Goal: Task Accomplishment & Management: Use online tool/utility

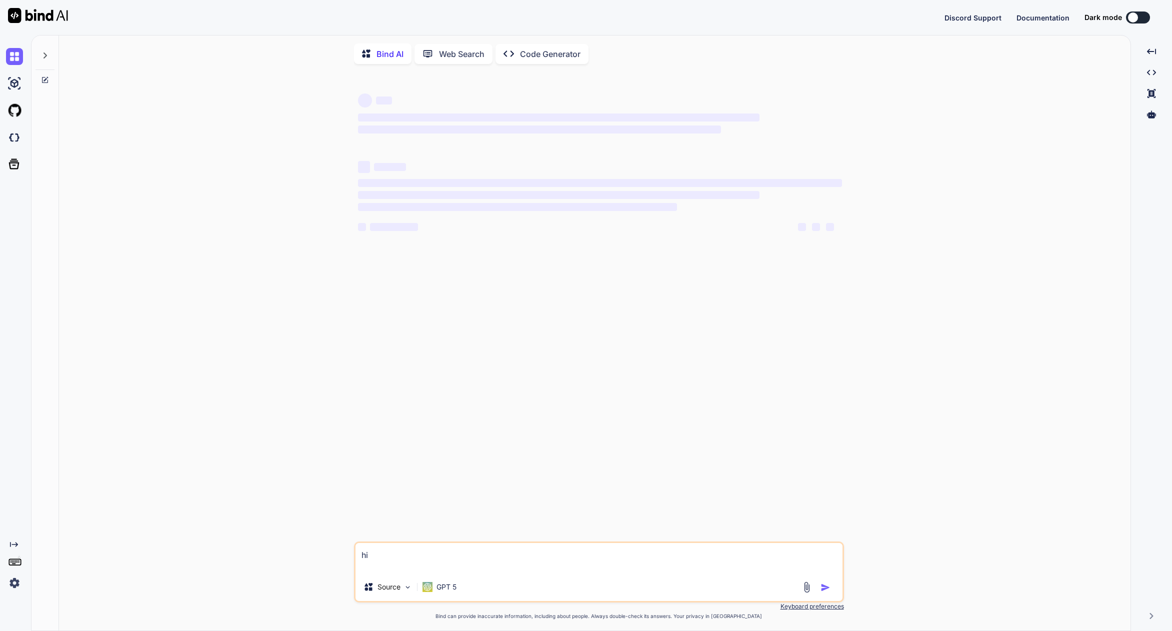
click at [15, 582] on img at bounding box center [14, 582] width 17 height 17
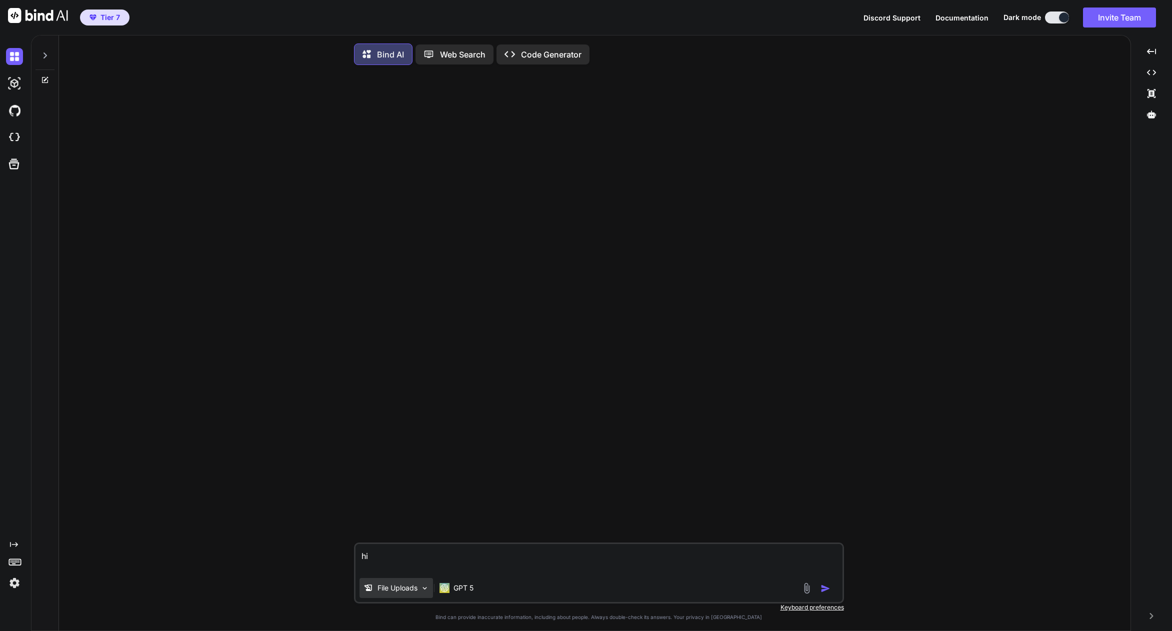
click at [400, 595] on div "File Uploads" at bounding box center [395, 588] width 73 height 20
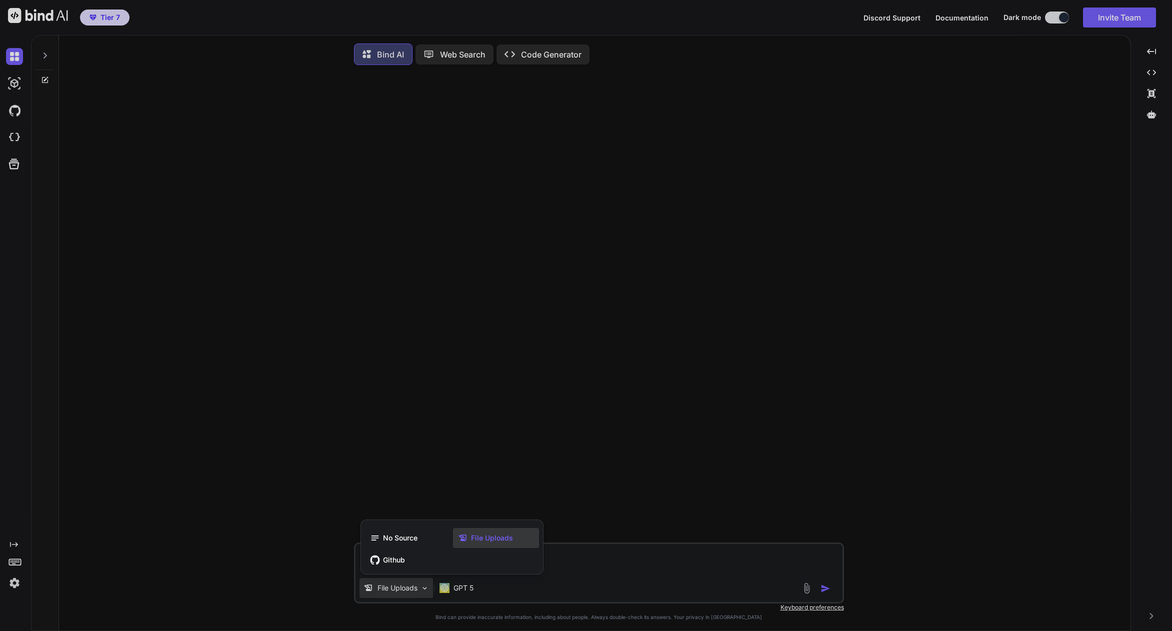
click at [473, 543] on span "File Uploads" at bounding box center [492, 538] width 42 height 10
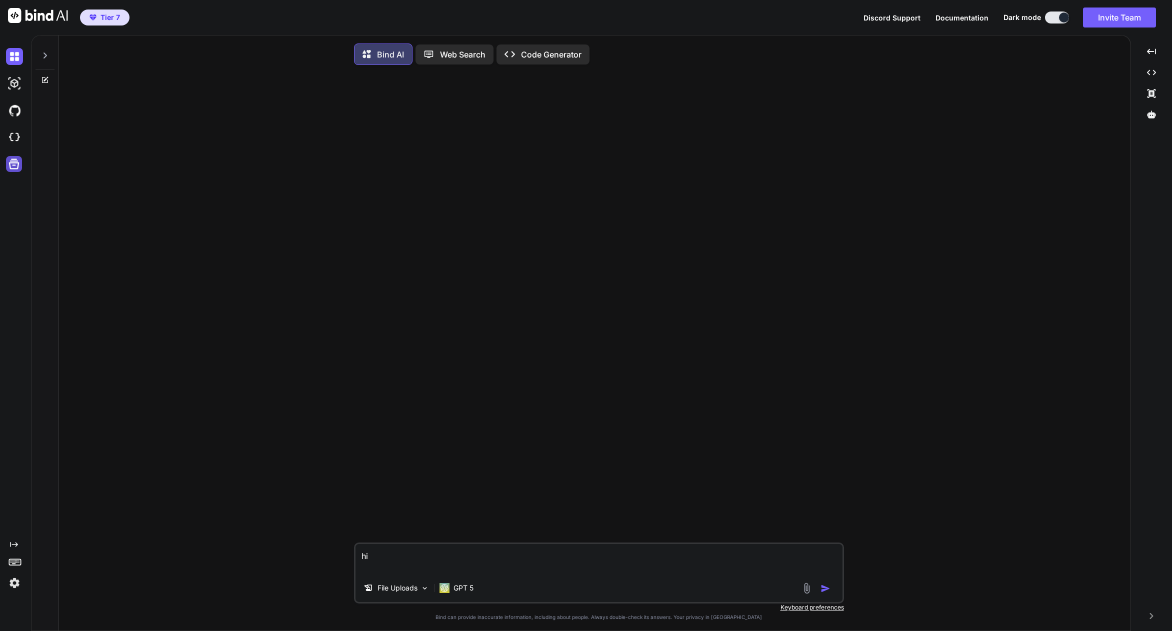
click at [15, 167] on icon at bounding box center [14, 164] width 14 height 14
type textarea "x"
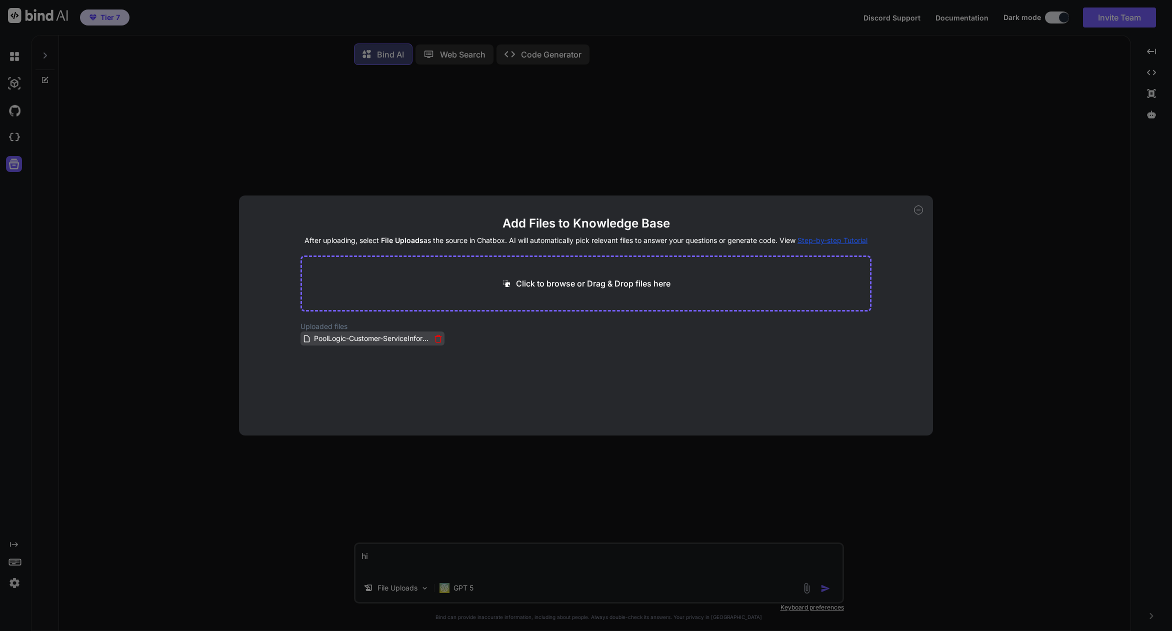
click at [439, 338] on icon at bounding box center [438, 338] width 8 height 8
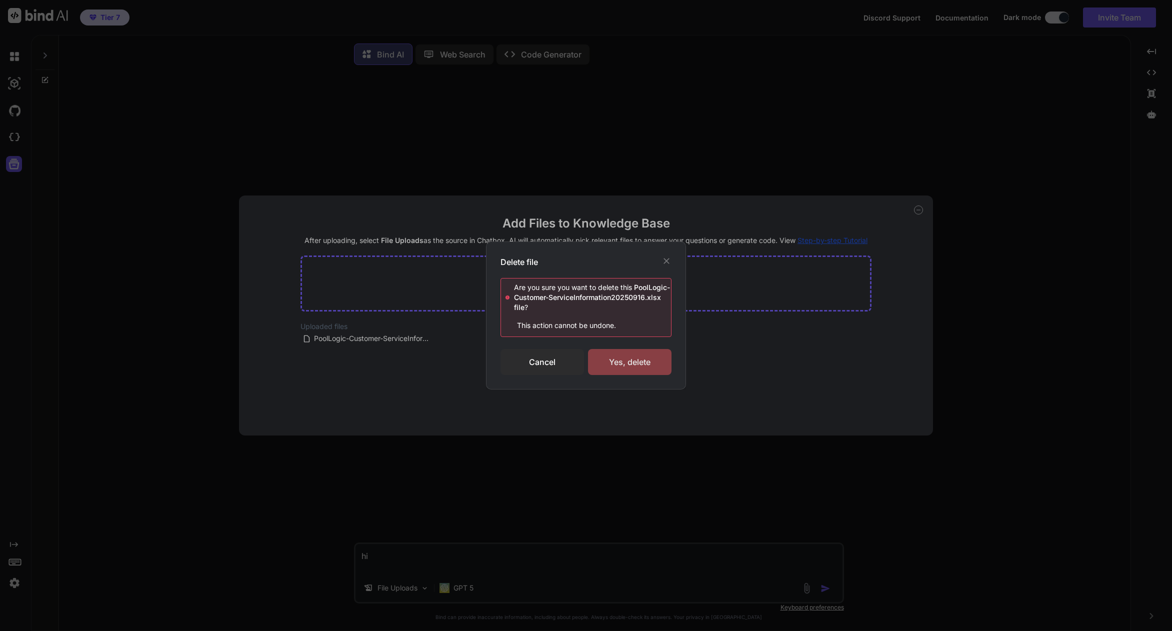
click at [633, 373] on div "Yes, delete" at bounding box center [629, 362] width 83 height 26
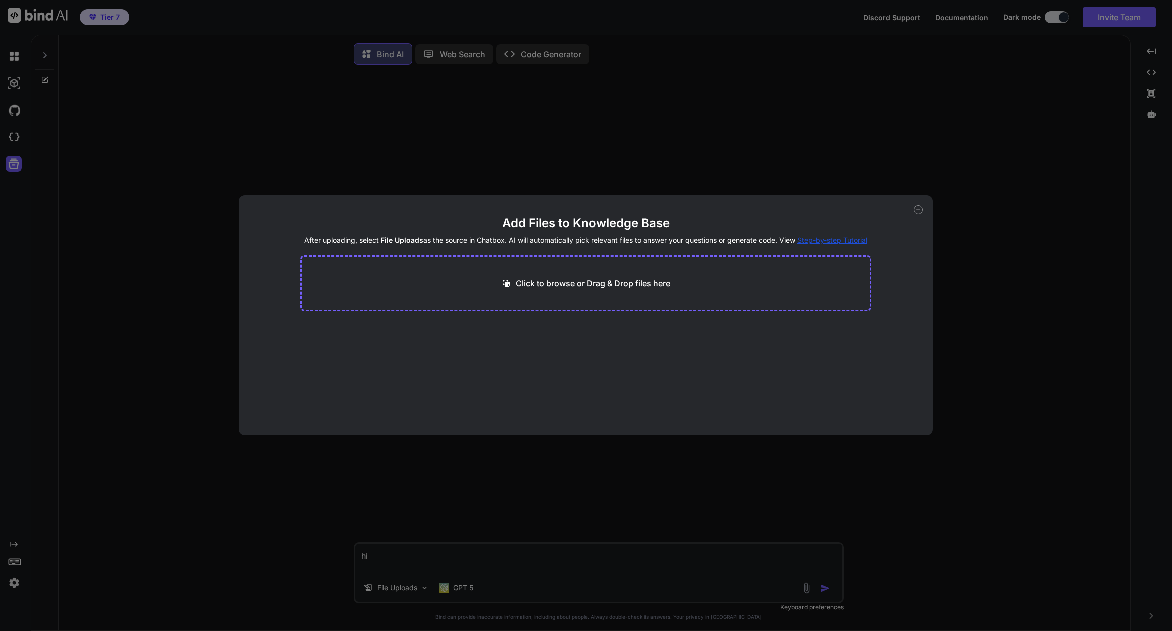
click at [646, 286] on p "Click to browse or Drag & Drop files here" at bounding box center [593, 283] width 154 height 12
type input "C:\fakepath\PoolLogic-Customer-ServiceInformation20250916-1.xlsx"
click at [852, 395] on button "Finish" at bounding box center [853, 395] width 35 height 20
click at [920, 212] on icon at bounding box center [918, 209] width 9 height 9
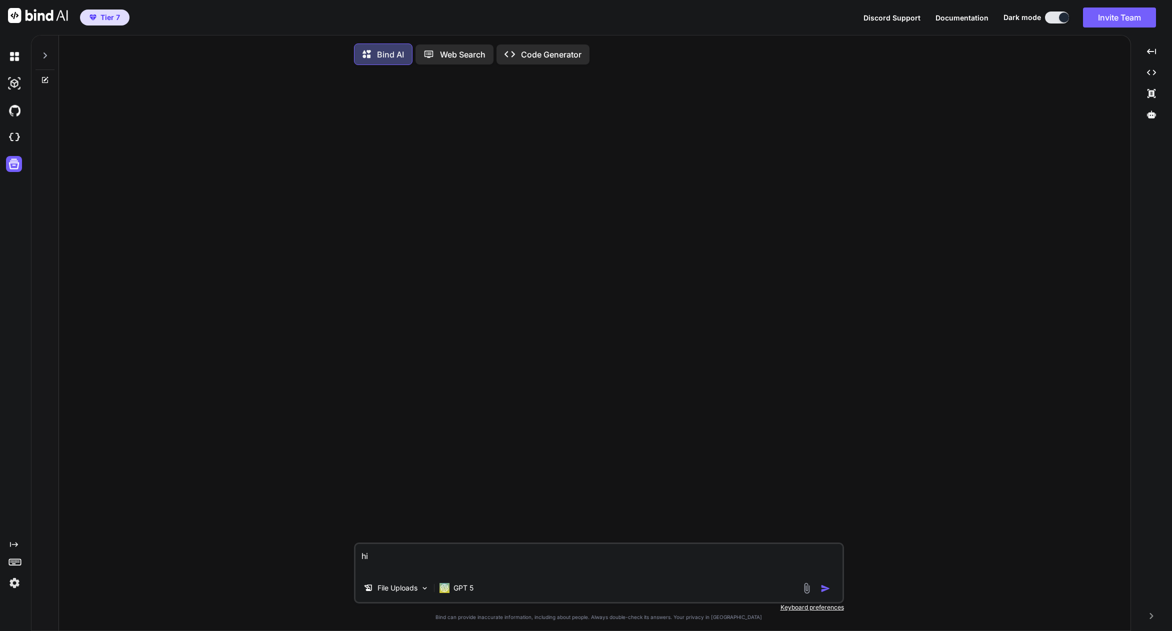
click at [576, 556] on textarea "hi" at bounding box center [598, 559] width 487 height 30
drag, startPoint x: 533, startPoint y: 553, endPoint x: 311, endPoint y: 523, distance: 224.0
click at [311, 523] on div "hi File Uploads GPT 5 Created with Bind Always check its answers. Privacy in Bi…" at bounding box center [598, 353] width 1063 height 560
paste textarea "You are a data analyst. Look at the attached dataset and: 1. List all column na…"
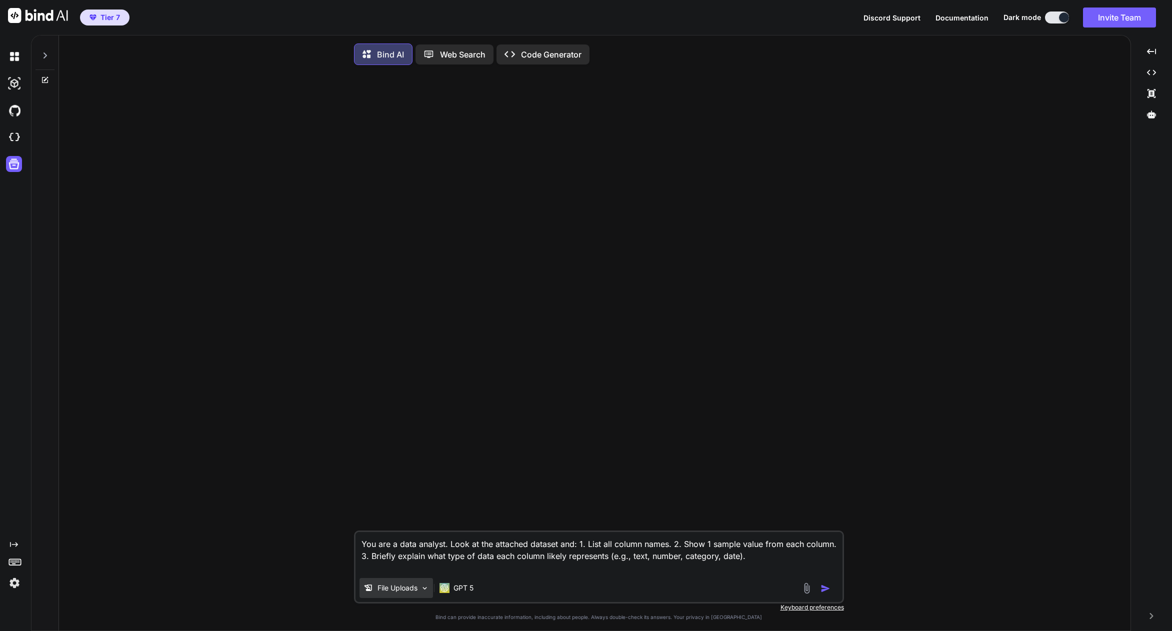
type textarea "You are a data analyst. Look at the attached dataset and: 1. List all column na…"
click at [409, 590] on p "File Uploads" at bounding box center [397, 588] width 40 height 10
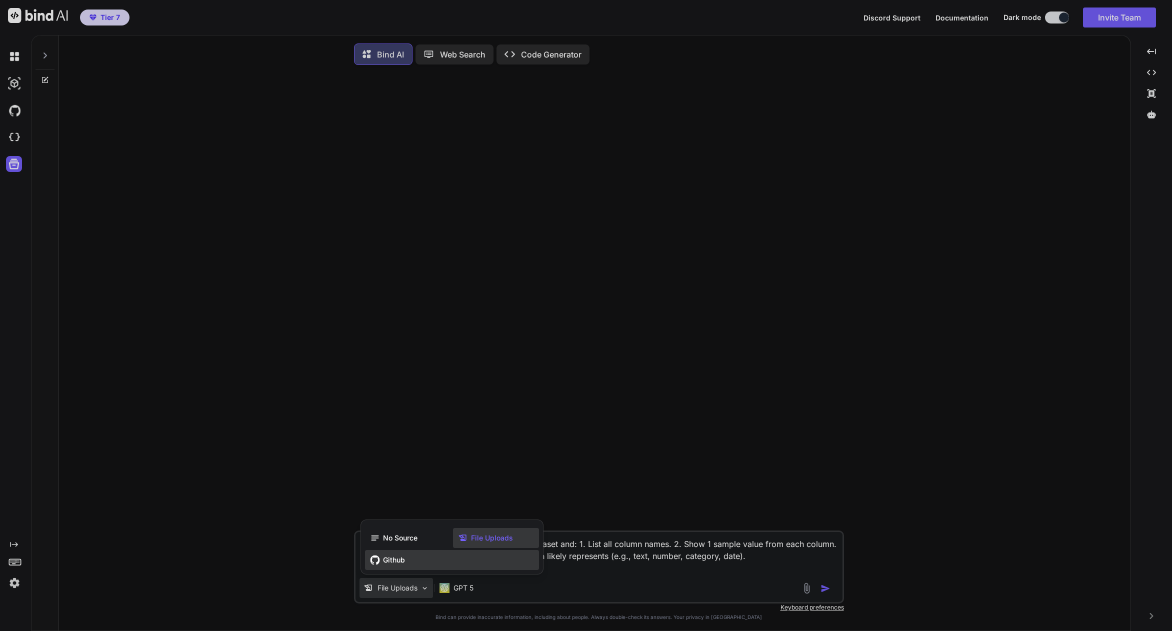
click at [383, 563] on span "Github" at bounding box center [394, 560] width 22 height 10
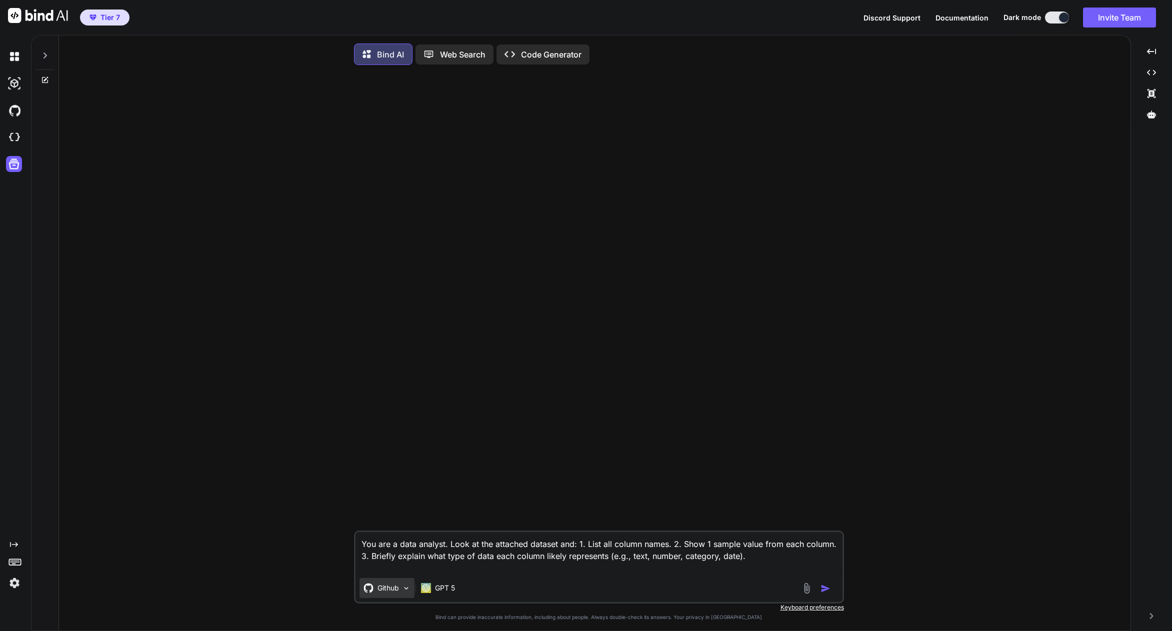
click at [399, 594] on div "Github" at bounding box center [386, 588] width 55 height 20
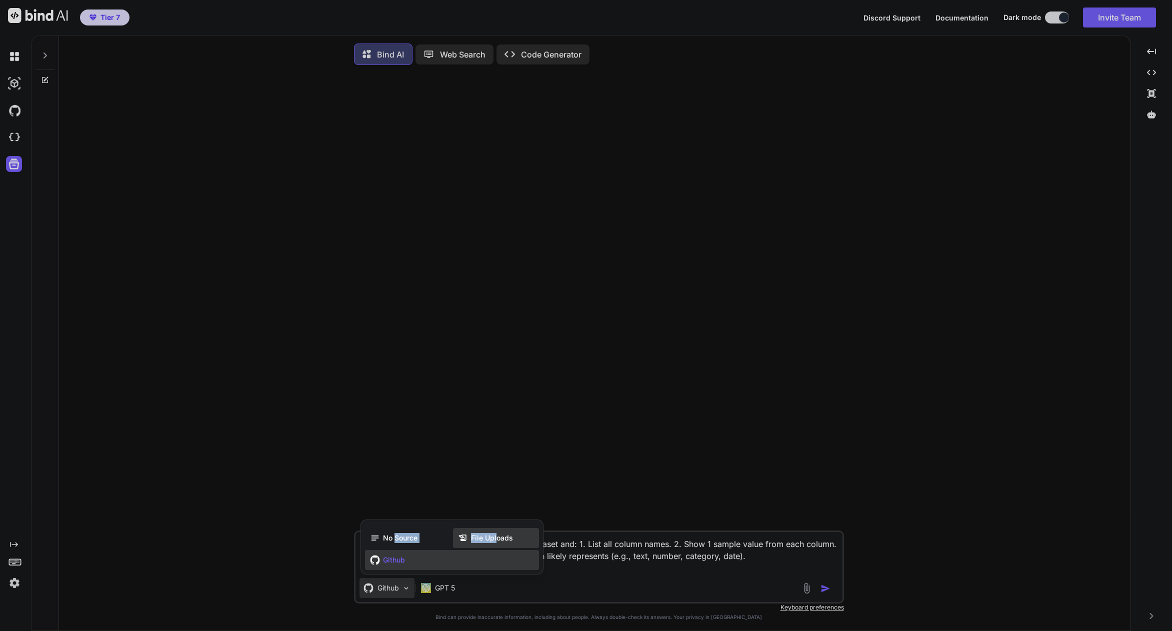
drag, startPoint x: 394, startPoint y: 542, endPoint x: 497, endPoint y: 543, distance: 103.0
click at [497, 543] on div "No Source File Uploads" at bounding box center [452, 538] width 174 height 20
click at [507, 543] on span "File Uploads" at bounding box center [492, 538] width 42 height 10
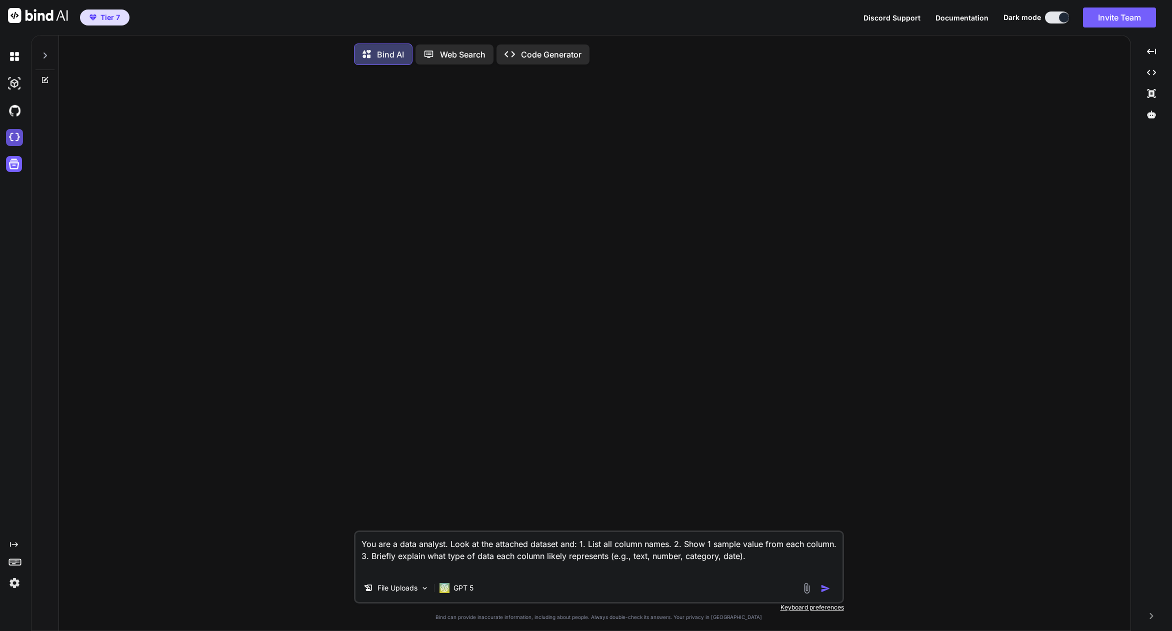
click at [13, 137] on img at bounding box center [14, 137] width 17 height 17
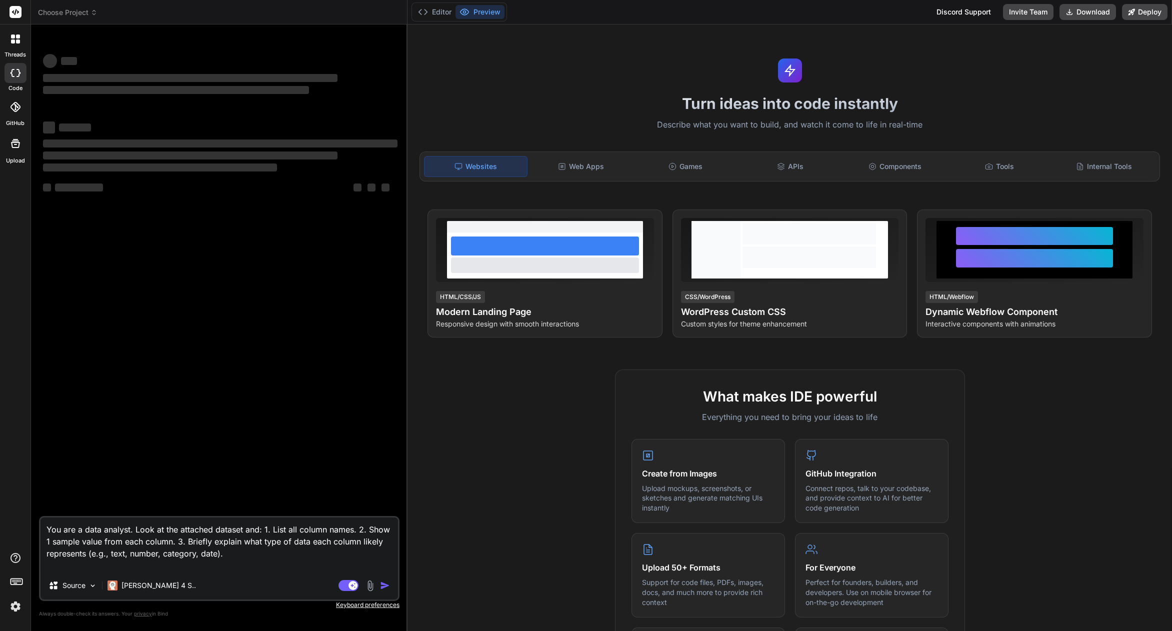
click at [370, 588] on img at bounding box center [369, 585] width 11 height 11
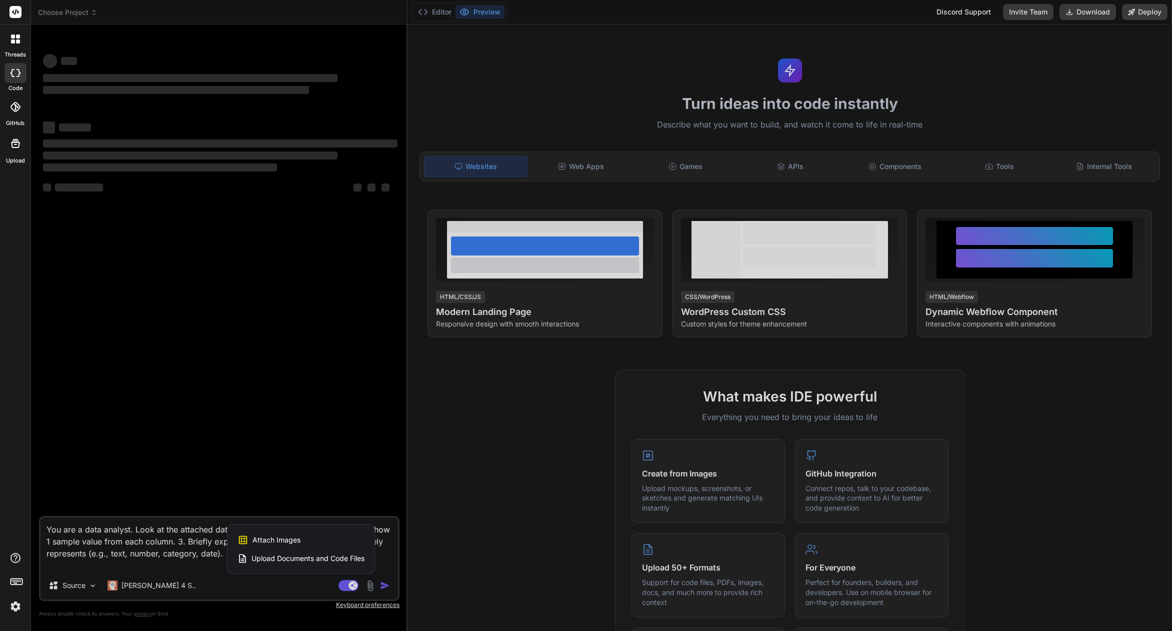
click at [142, 535] on div at bounding box center [586, 315] width 1172 height 631
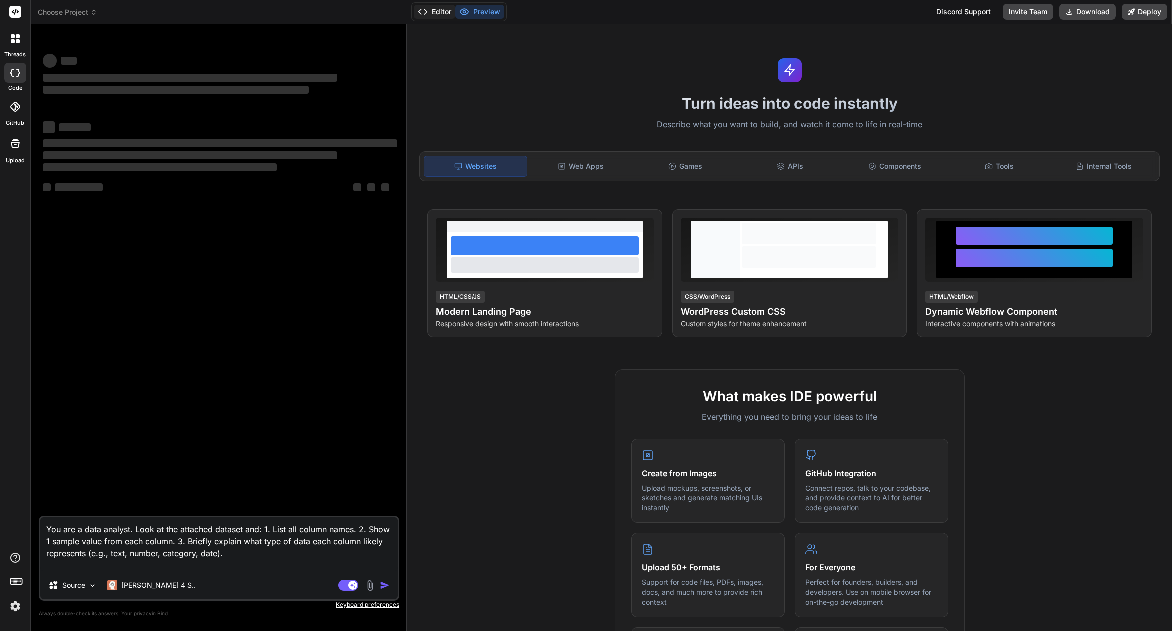
click at [452, 8] on button "Editor" at bounding box center [434, 12] width 41 height 14
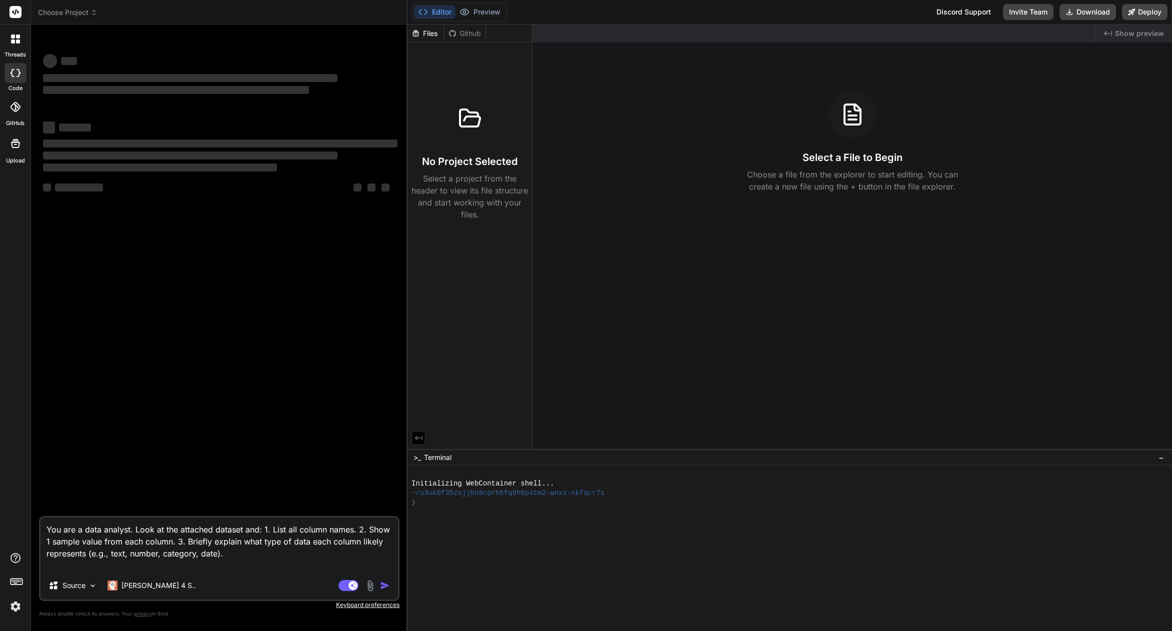
click at [15, 110] on icon at bounding box center [15, 107] width 10 height 10
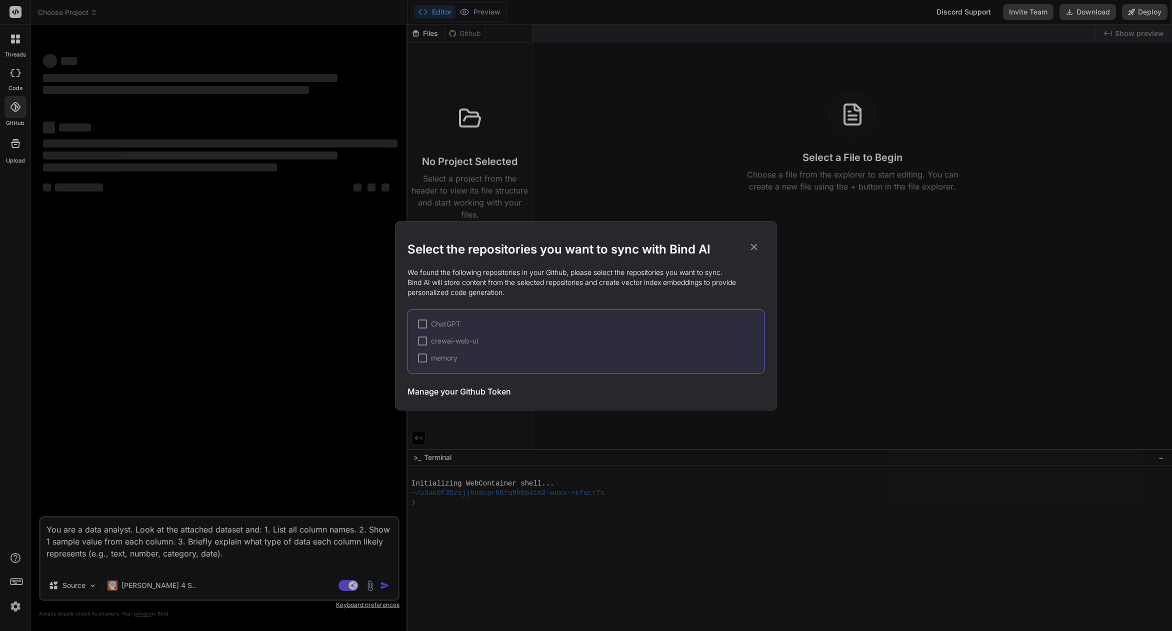
drag, startPoint x: 477, startPoint y: 393, endPoint x: 738, endPoint y: 287, distance: 281.9
click at [737, 289] on div "Select the repositories you want to sync with Bind AI We found the following re…" at bounding box center [585, 322] width 357 height 162
drag, startPoint x: 629, startPoint y: 256, endPoint x: 691, endPoint y: 259, distance: 62.1
click at [629, 257] on h2 "Select the repositories you want to sync with Bind AI" at bounding box center [585, 249] width 357 height 16
click at [753, 253] on h2 "Select the repositories you want to sync with Bind AI" at bounding box center [585, 249] width 357 height 16
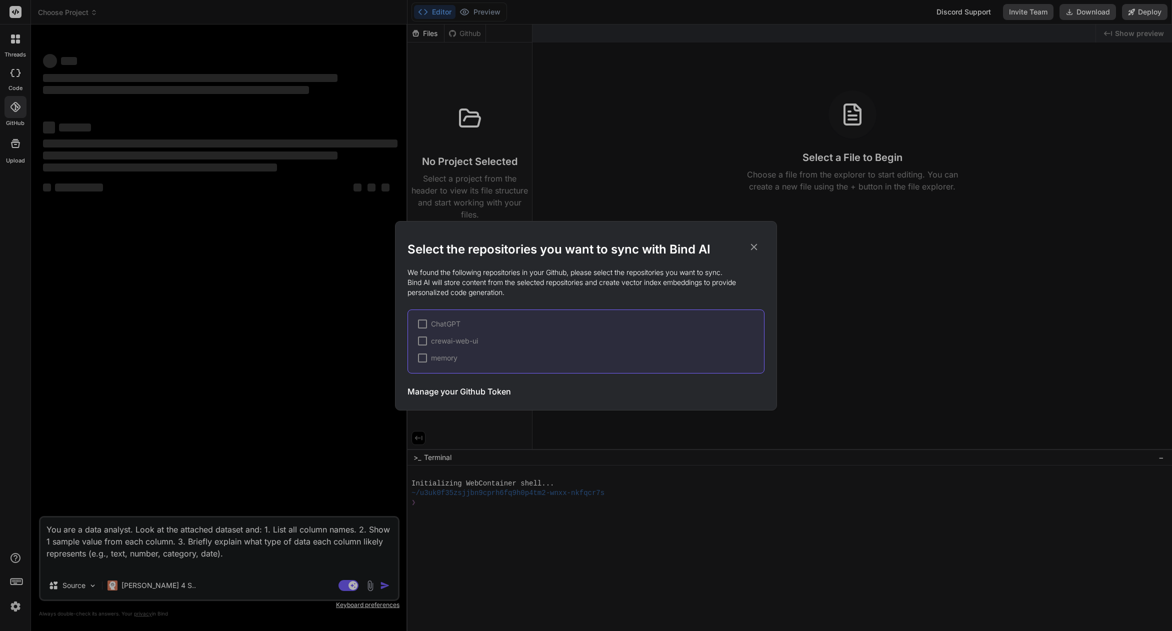
click at [754, 249] on icon at bounding box center [753, 246] width 11 height 11
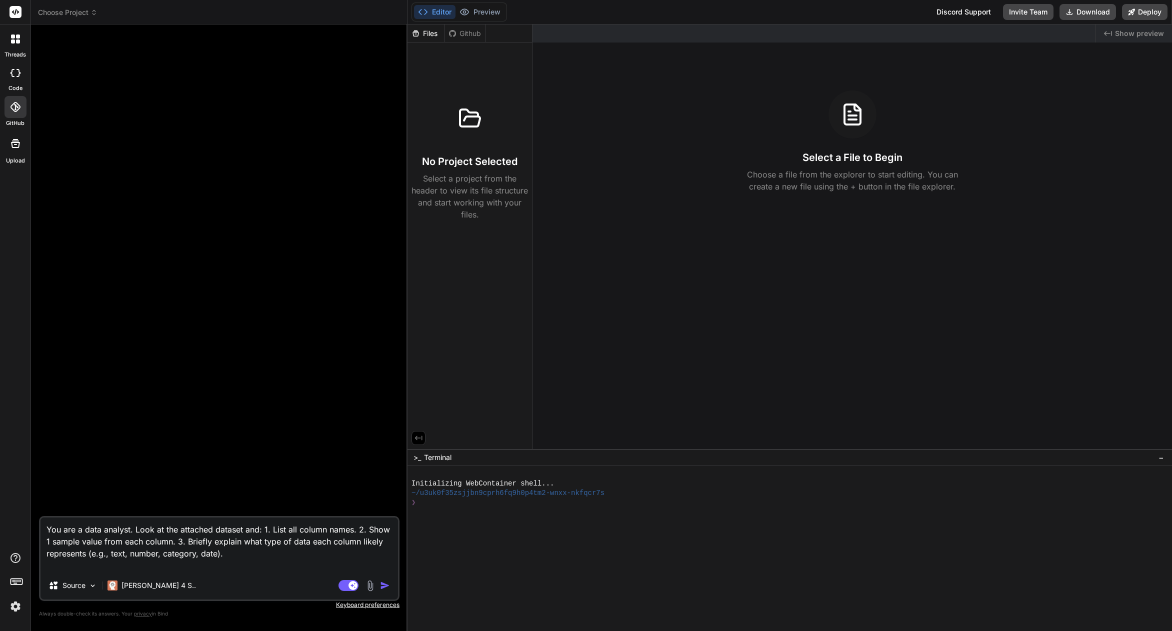
click at [372, 586] on img at bounding box center [369, 585] width 11 height 11
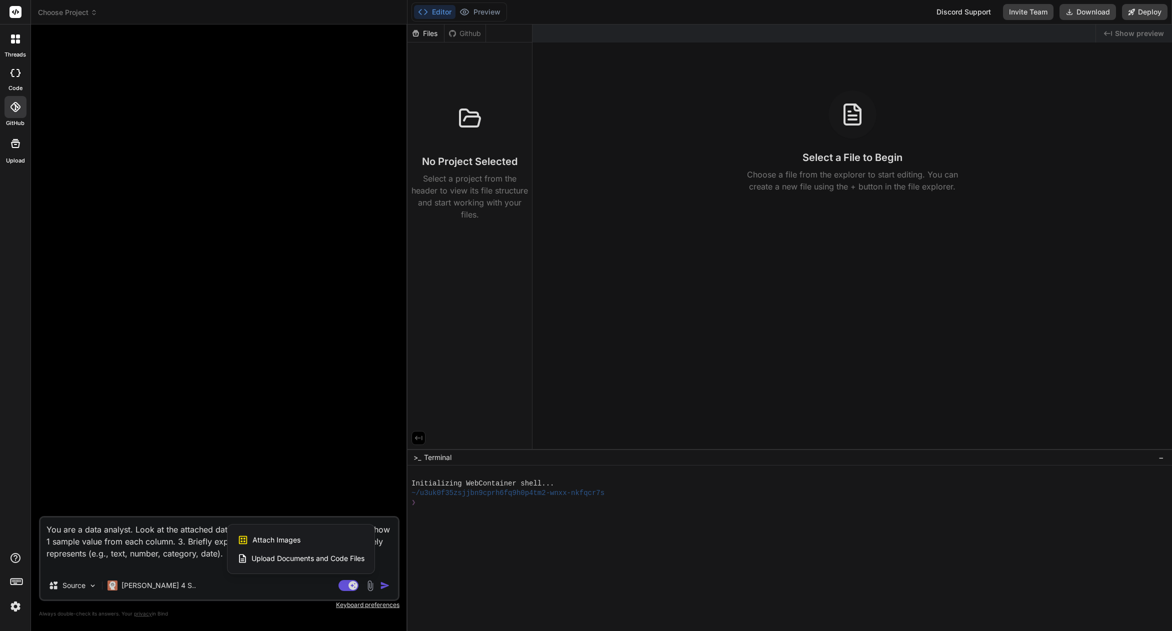
click at [349, 560] on span "Upload Documents and Code Files" at bounding box center [307, 558] width 113 height 10
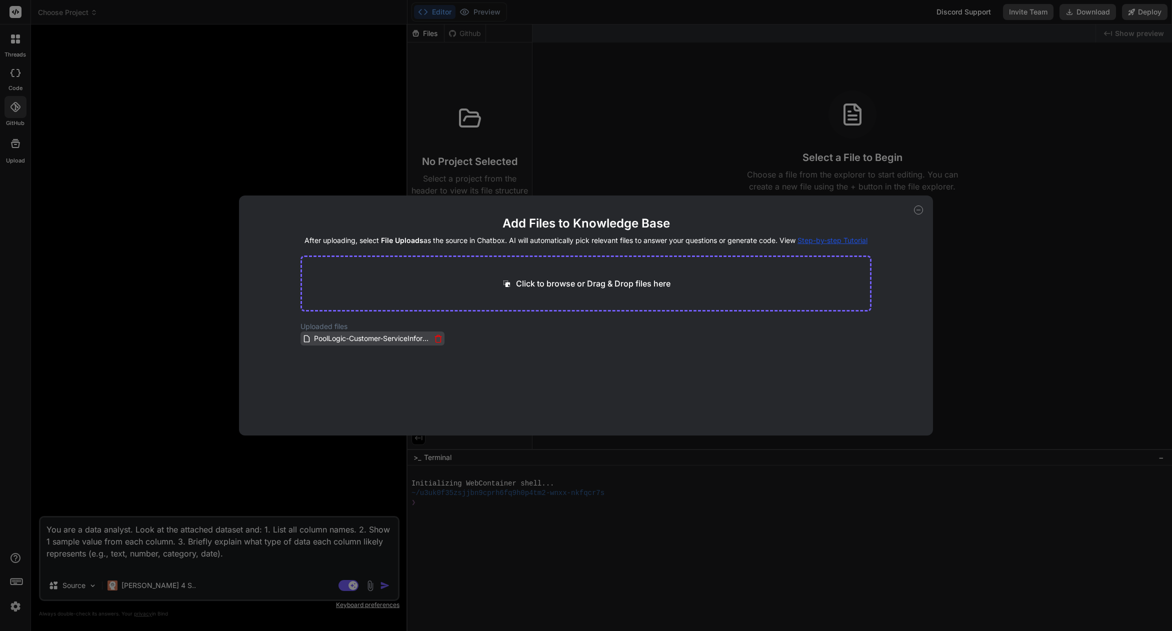
click at [397, 342] on span "PoolLogic-Customer-ServiceInformation20250916-1.xlsx" at bounding box center [372, 338] width 118 height 12
click at [918, 210] on icon at bounding box center [918, 209] width 9 height 9
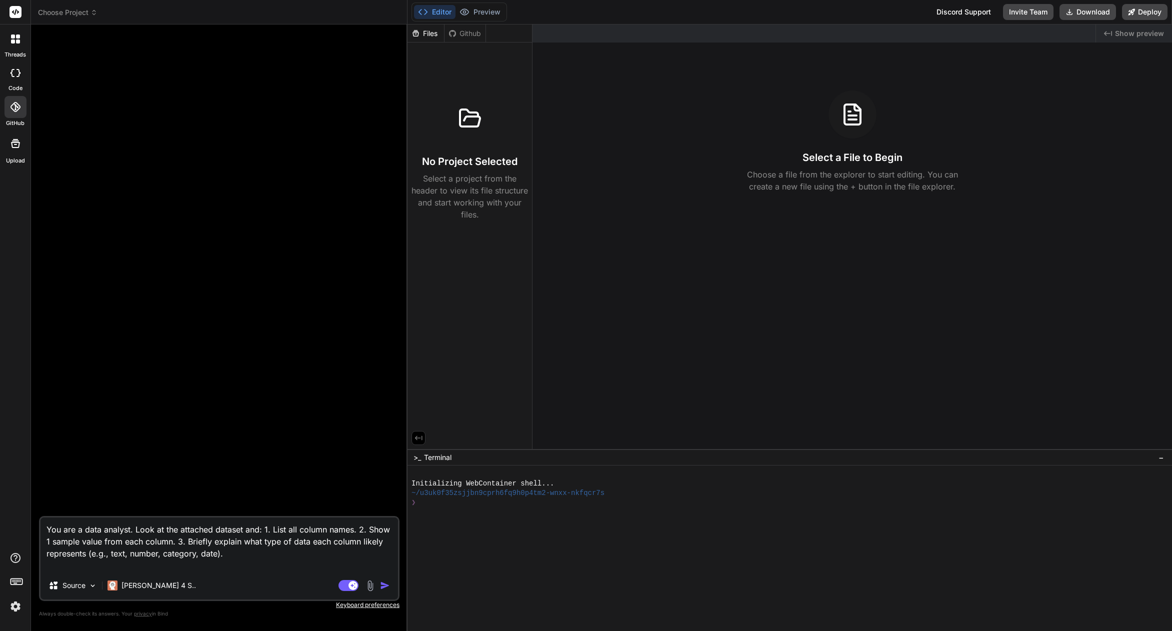
click at [382, 584] on img "button" at bounding box center [385, 585] width 10 height 10
type textarea "x"
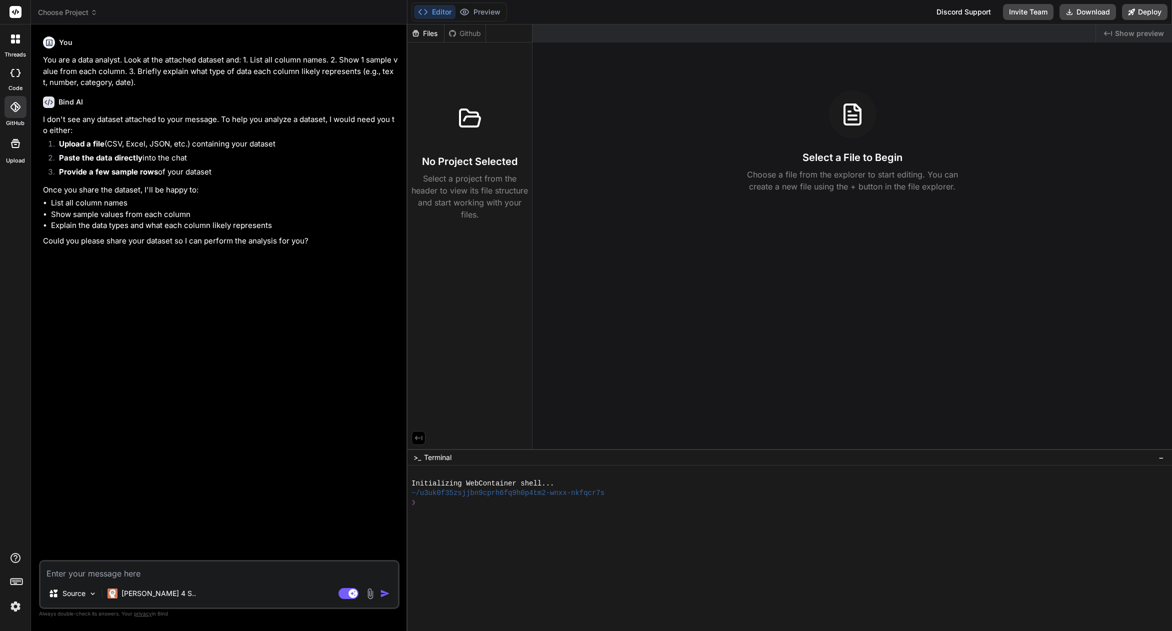
click at [370, 592] on img at bounding box center [369, 593] width 11 height 11
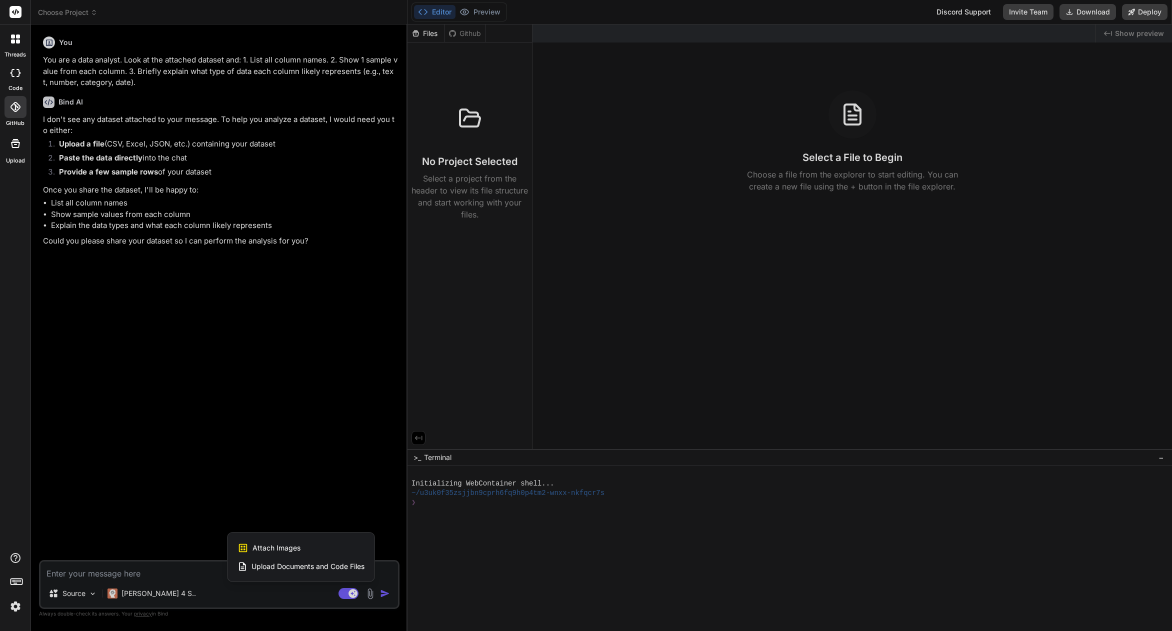
click at [75, 593] on div at bounding box center [586, 315] width 1172 height 631
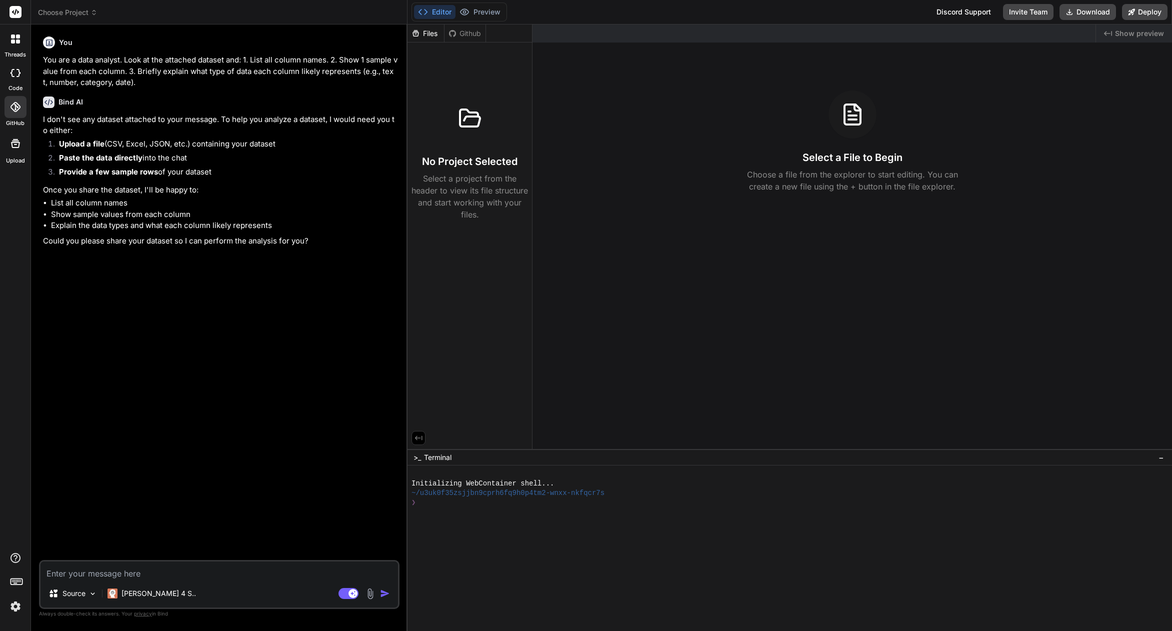
click at [75, 593] on p "Source" at bounding box center [73, 593] width 23 height 10
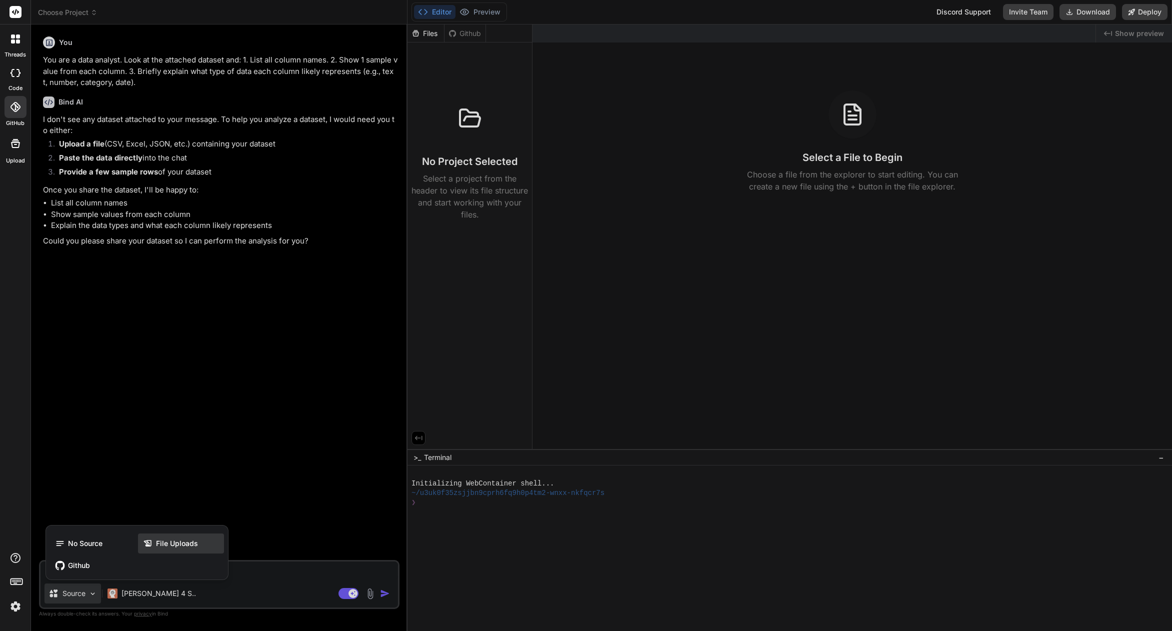
click at [203, 545] on div "File Uploads" at bounding box center [181, 543] width 86 height 20
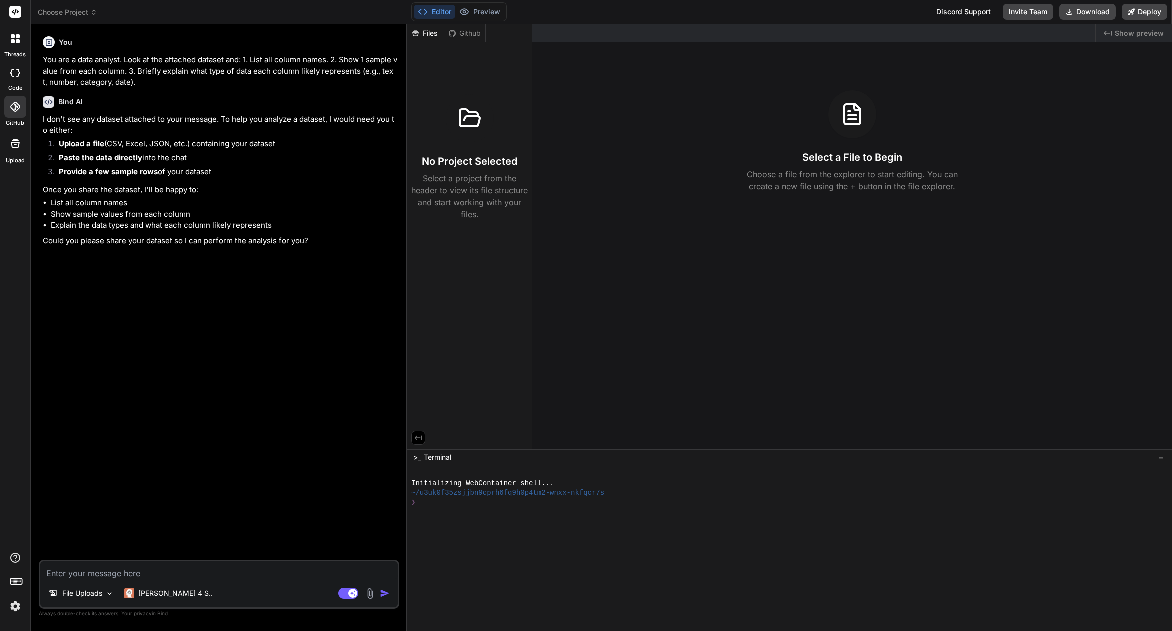
click at [198, 576] on textarea at bounding box center [218, 570] width 357 height 18
type textarea "x"
type textarea "t"
type textarea "x"
type textarea "tr"
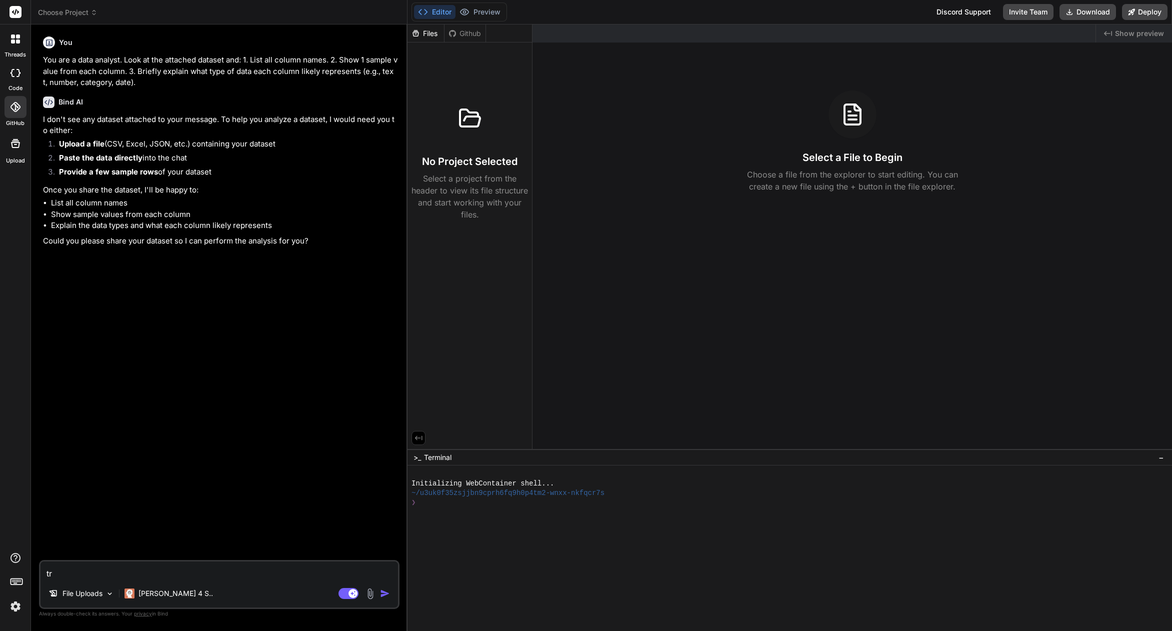
type textarea "x"
type textarea "try"
type textarea "x"
type textarea "try"
type textarea "x"
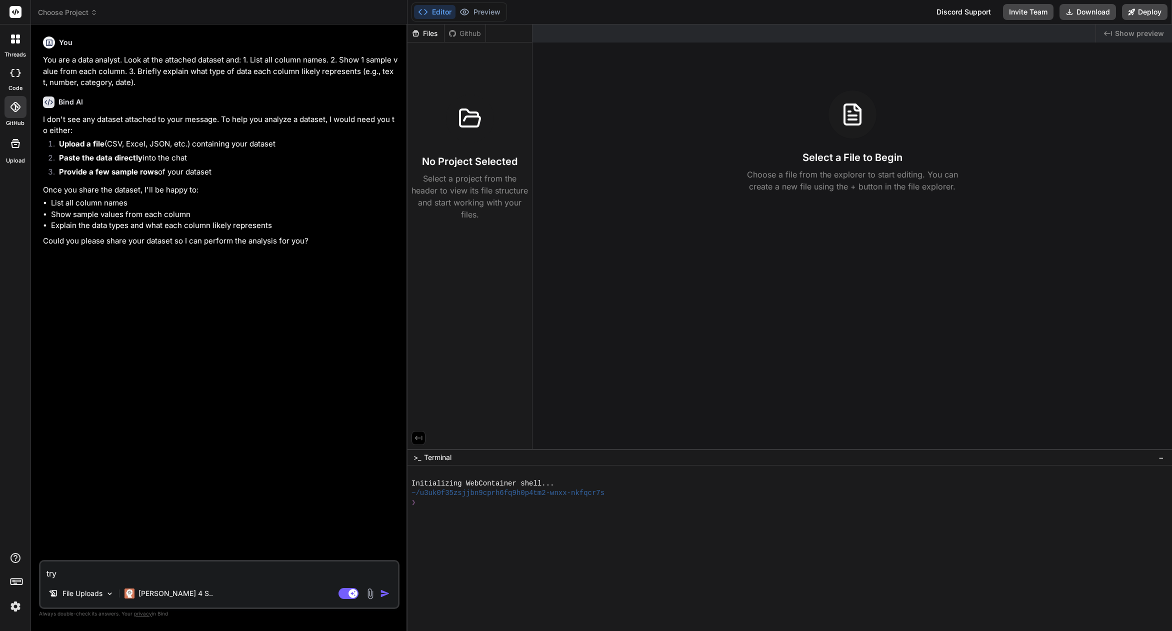
type textarea "try n"
type textarea "x"
type textarea "try no"
type textarea "x"
type textarea "try now"
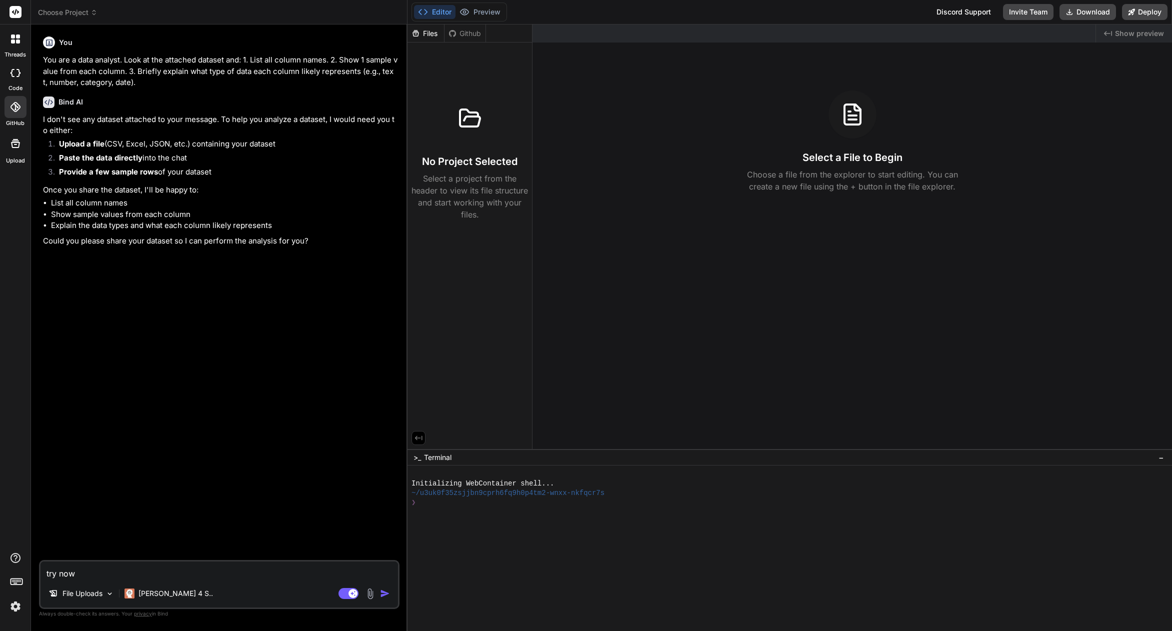
type textarea "x"
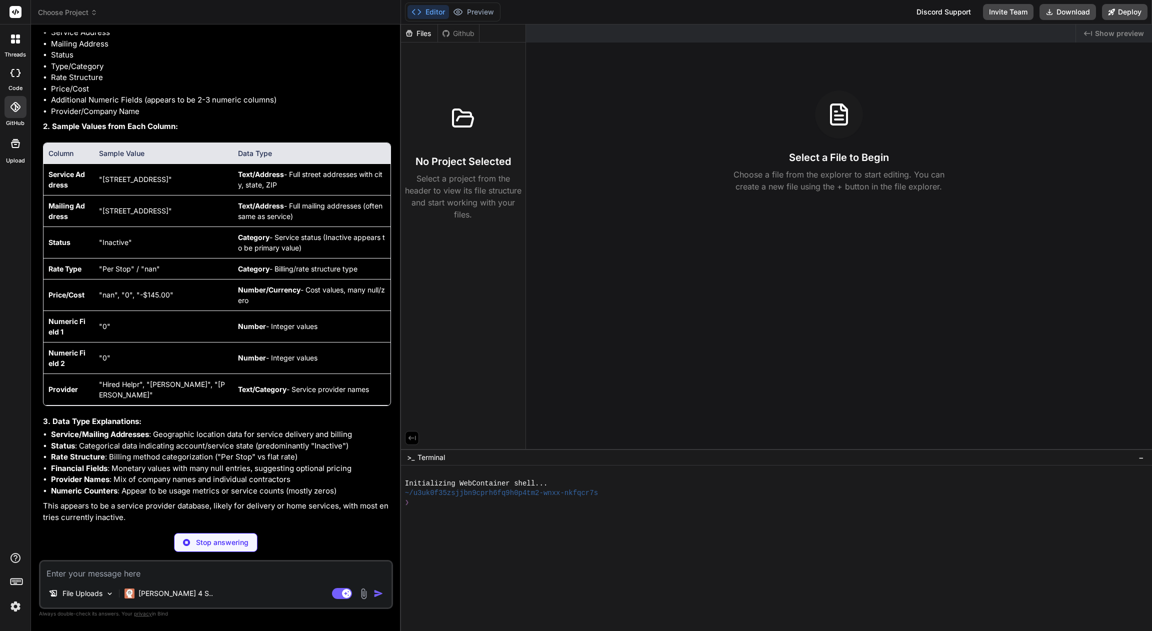
scroll to position [305, 0]
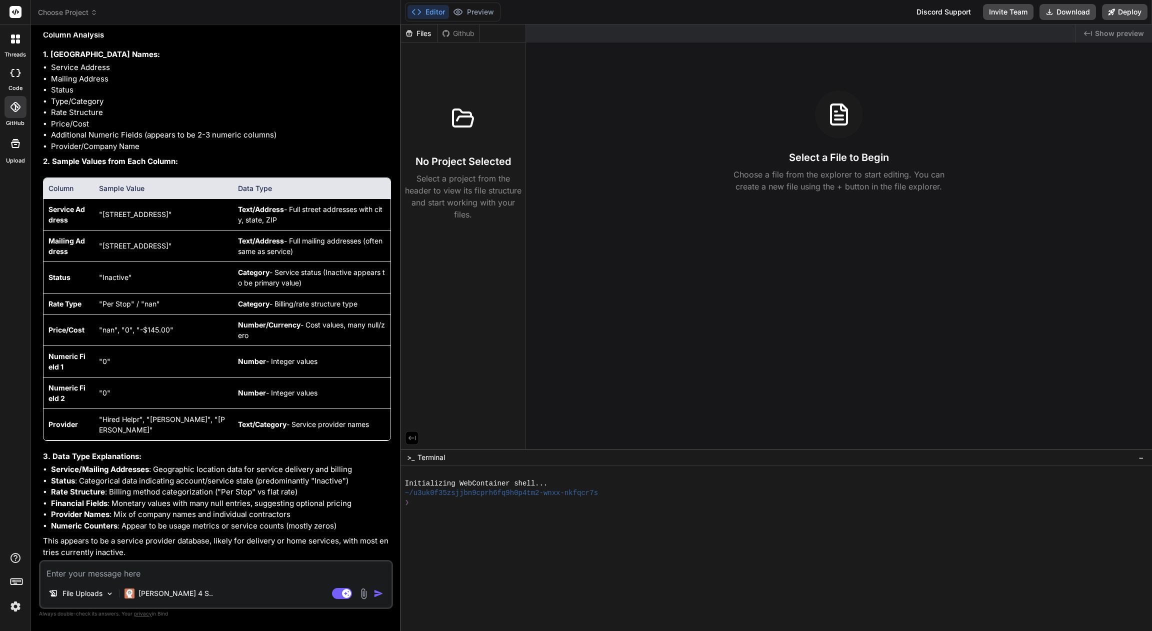
click at [252, 567] on textarea at bounding box center [215, 570] width 351 height 18
paste textarea "now i need to have the ability to: 1. upload a csv for parsing (already works, …"
type textarea "x"
type textarea "now i need to have the ability to: 1. upload a csv for parsing (already works, …"
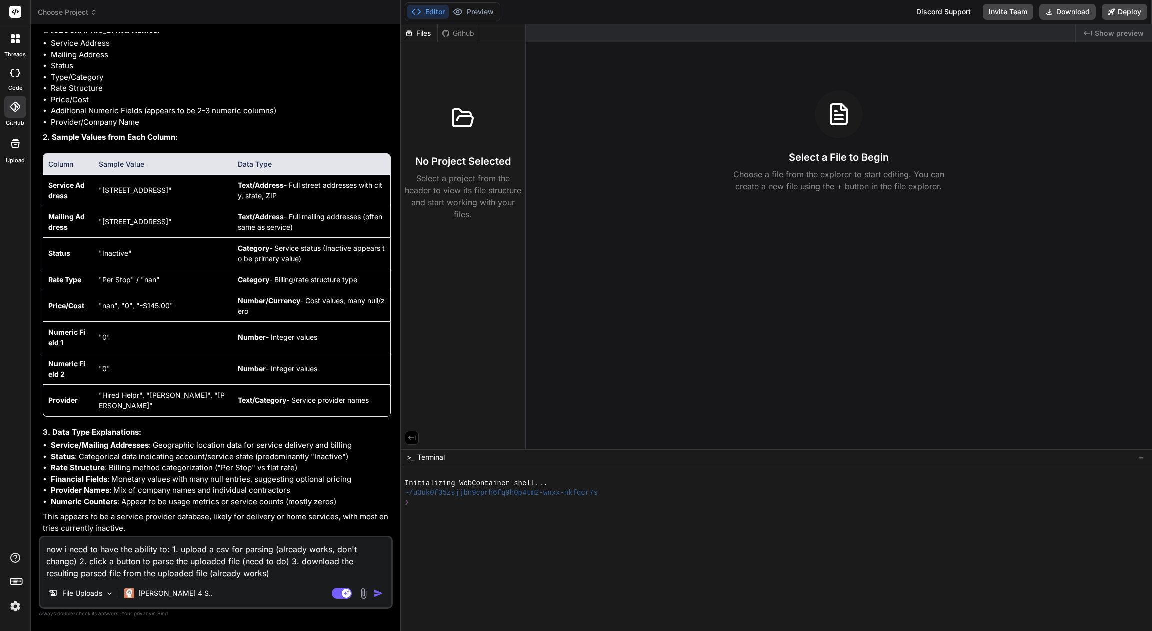
drag, startPoint x: 272, startPoint y: 551, endPoint x: 77, endPoint y: 562, distance: 194.8
click at [77, 562] on textarea "now i need to have the ability to: 1. upload a csv for parsing (already works, …" at bounding box center [215, 558] width 351 height 42
type textarea "x"
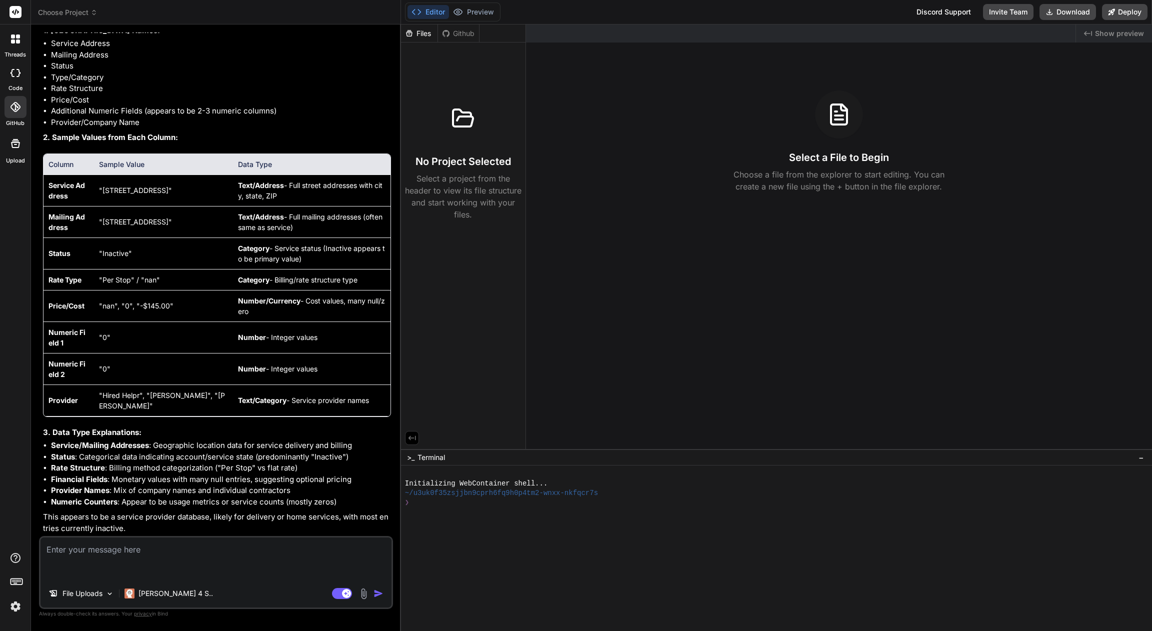
scroll to position [305, 0]
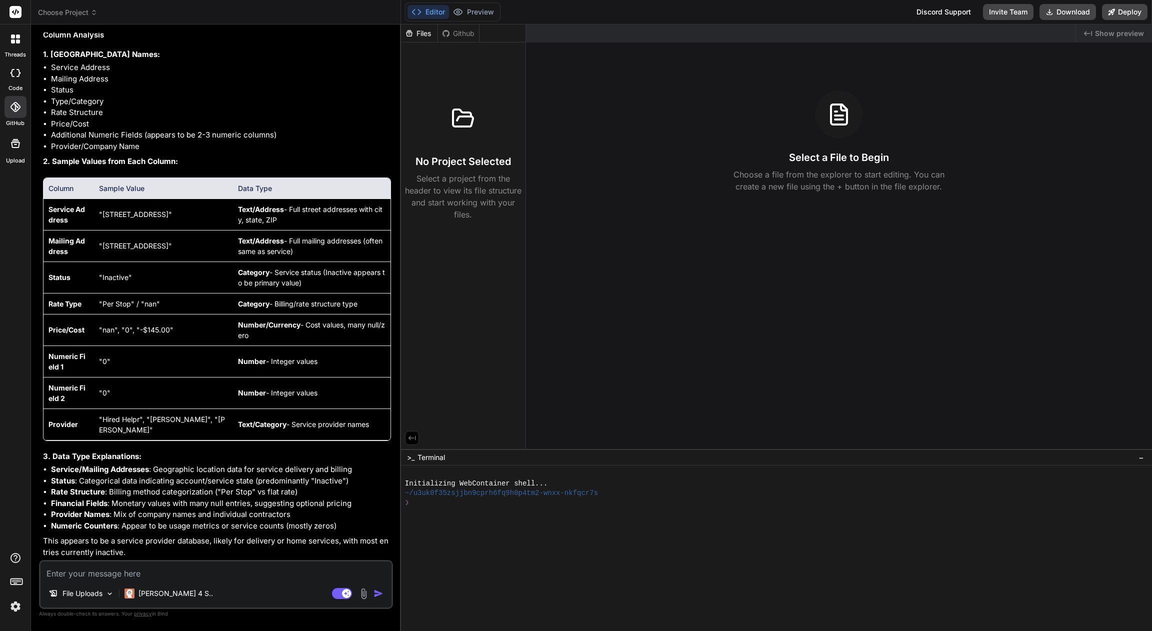
click at [188, 574] on textarea at bounding box center [215, 570] width 351 height 18
paste textarea "http://localhost:5173/"
type textarea "x"
type textarea "http://localhost:5173/"
type textarea "x"
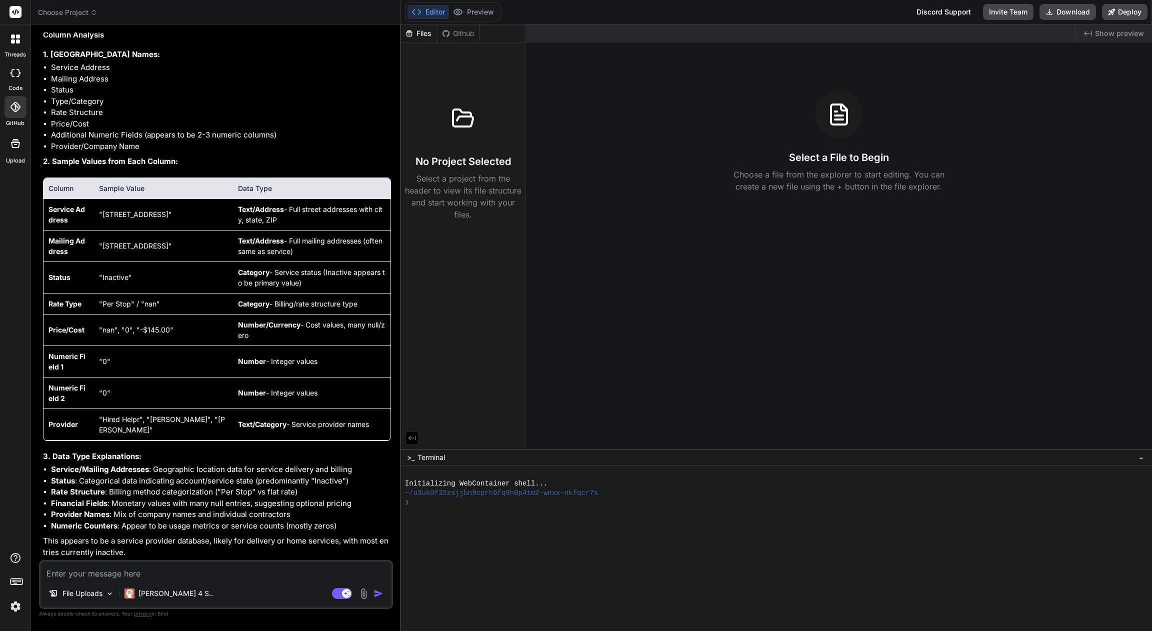
click at [281, 566] on textarea at bounding box center [215, 570] width 351 height 18
paste textarea "now i need to have the ability to: 1. upload a csv for parsing (already works, …"
type textarea "x"
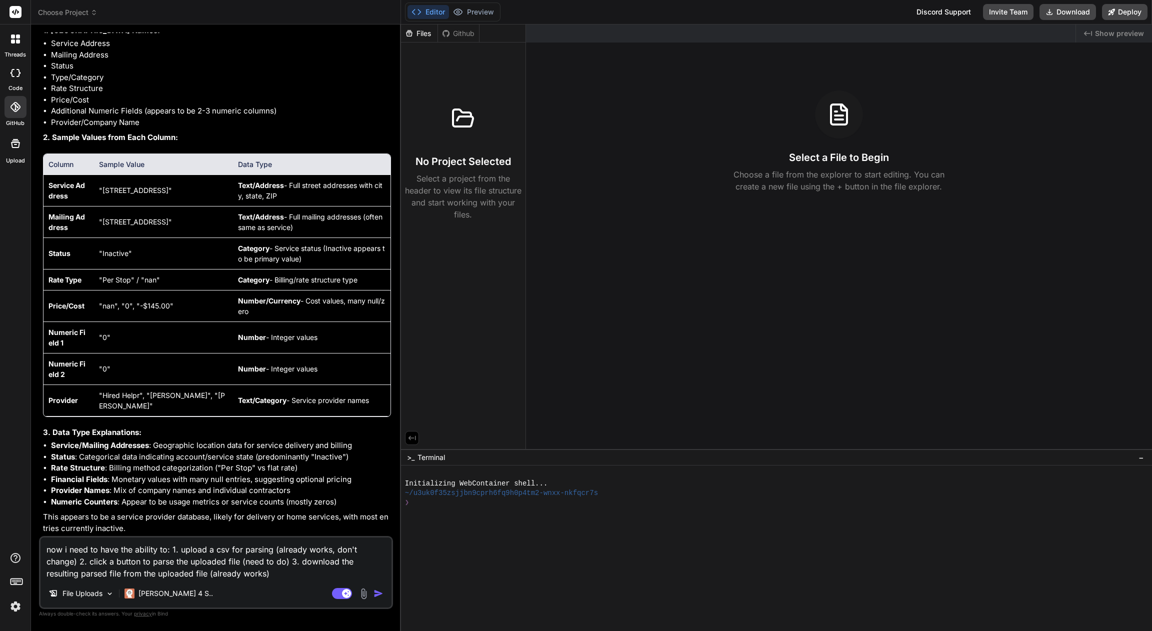
type textarea "now i need to have the ability to: 1. upload a csv for parsing (already works, …"
drag, startPoint x: 272, startPoint y: 551, endPoint x: 78, endPoint y: 564, distance: 193.9
click at [78, 564] on textarea "now i need to have the ability to: 1. upload a csv for parsing (already works, …" at bounding box center [215, 558] width 351 height 42
type textarea "x"
type textarea "now i need to have the ability to: 1. upload a csv for parsing 2. click a butto…"
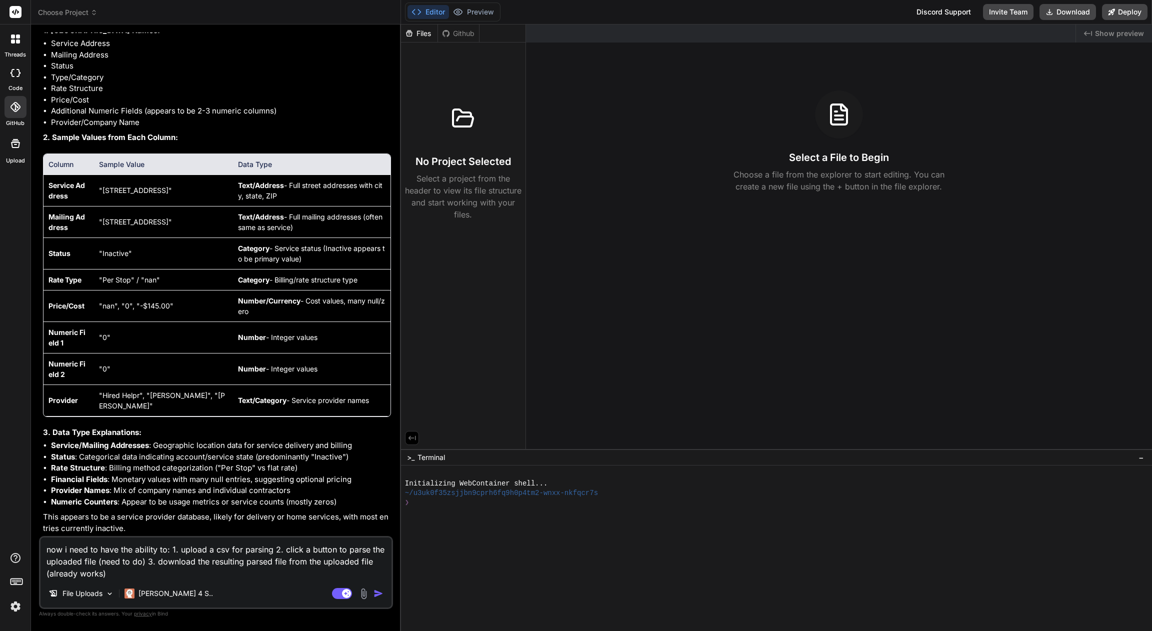
drag, startPoint x: 97, startPoint y: 562, endPoint x: 143, endPoint y: 560, distance: 45.6
click at [143, 560] on textarea "now i need to have the ability to: 1. upload a csv for parsing 2. click a butto…" at bounding box center [215, 558] width 351 height 42
type textarea "x"
type textarea "now i need to have the ability to: 1. upload a csv for parsing 2. click a butto…"
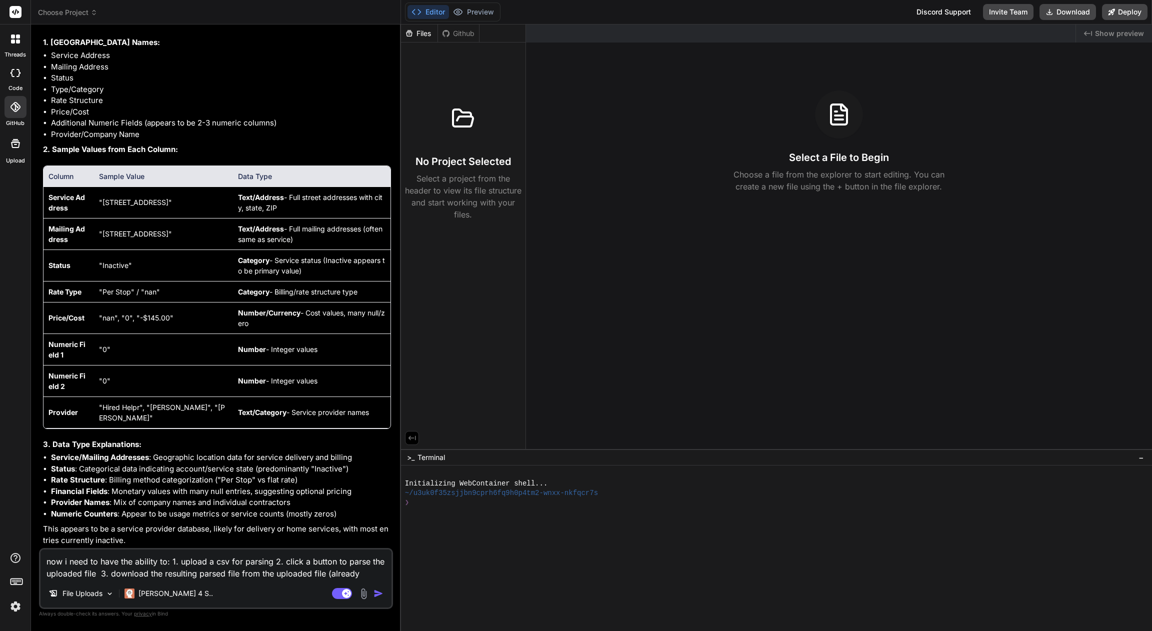
scroll to position [317, 0]
drag, startPoint x: 326, startPoint y: 576, endPoint x: 392, endPoint y: 575, distance: 66.0
click at [392, 575] on div "now i need to have the ability to: 1. upload a csv for parsing 2. click a butto…" at bounding box center [216, 578] width 354 height 61
type textarea "x"
type textarea "now i need to have the ability to: 1. upload a csv for parsing 2. click a butto…"
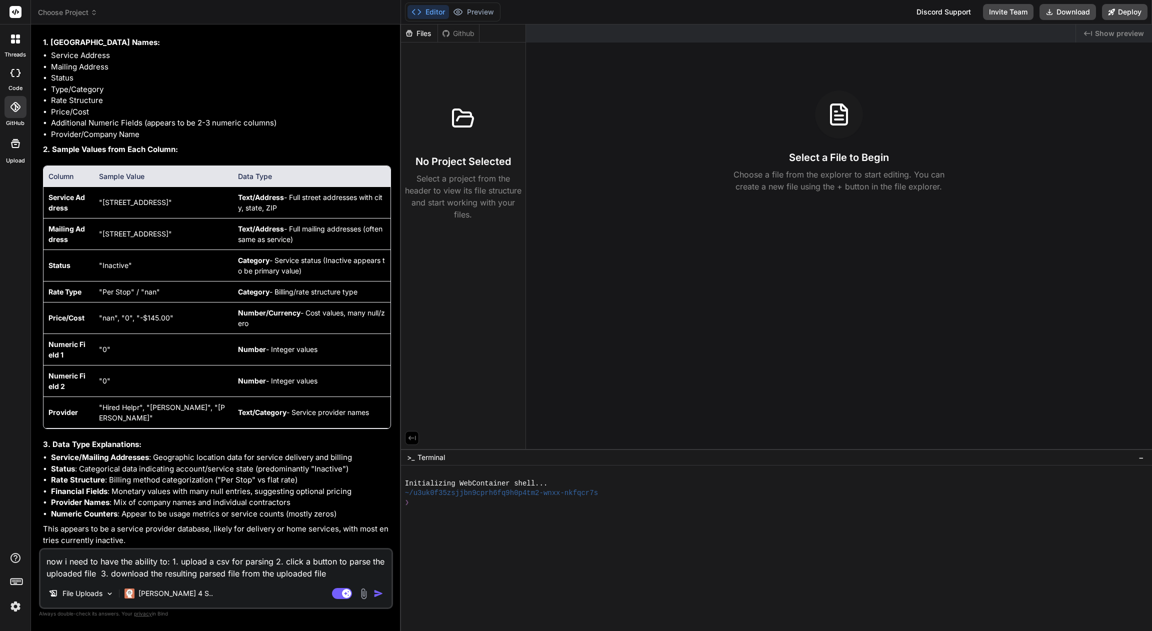
type textarea "x"
type textarea "now i need to have the ability to: 1. upload a csv for parsing 2. click a butto…"
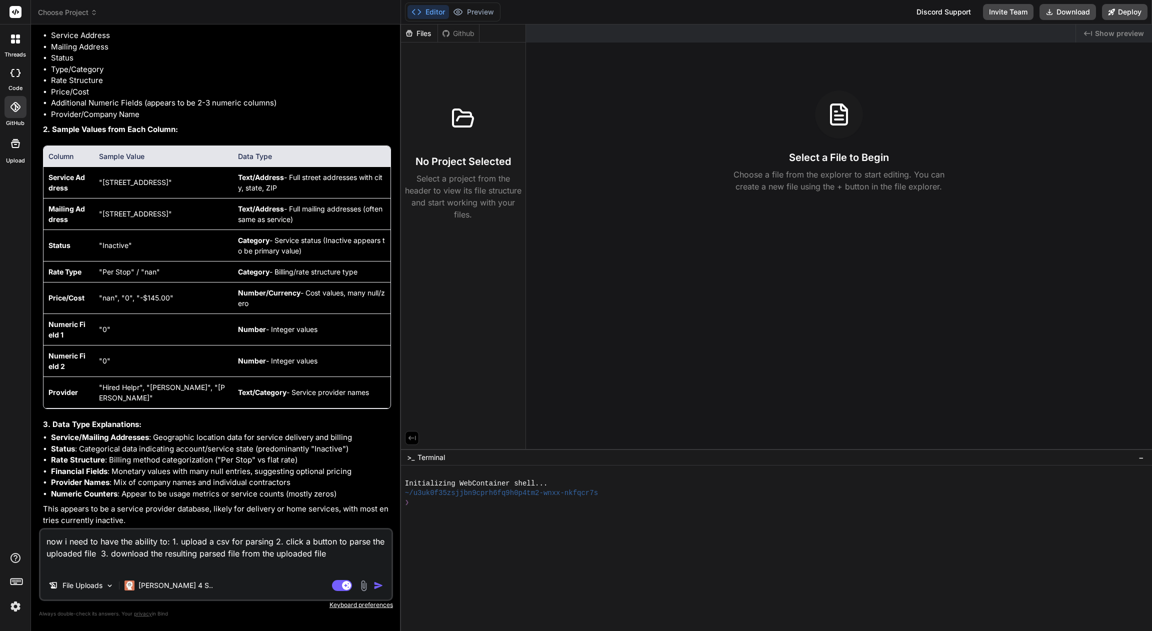
type textarea "x"
type textarea "now i need to have the ability to: 1. upload a csv for parsing 2. click a butto…"
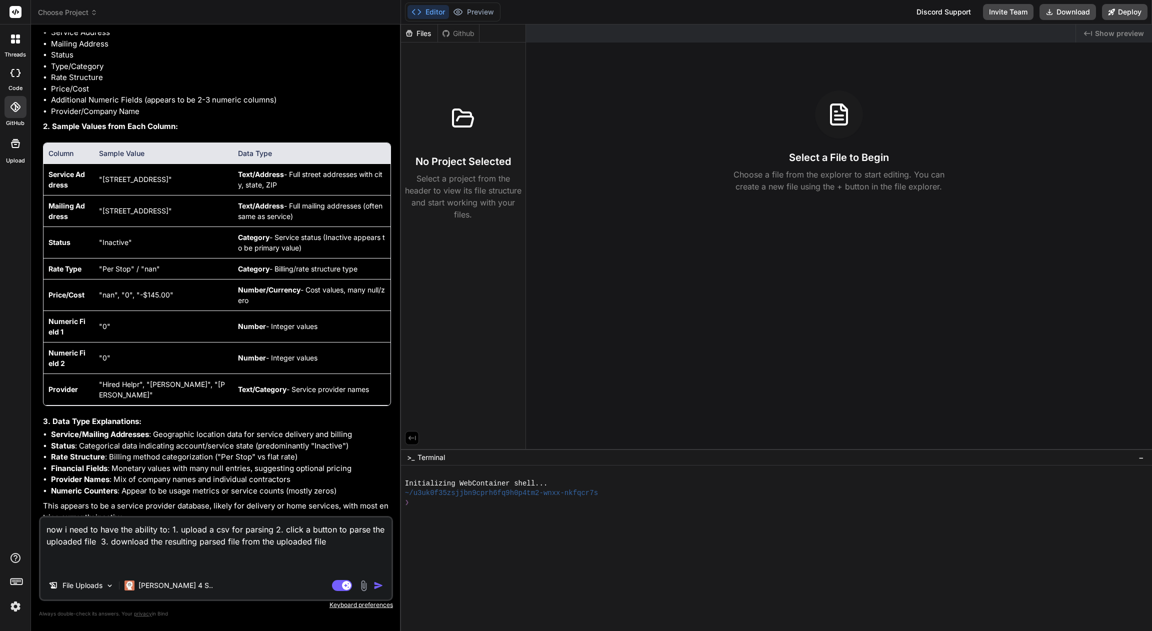
paste textarea "create an exportable CSV, include all columns, and parses the addresses column …"
type textarea "x"
type textarea "create an exportable CSV, include all columns, and parses the addresses column …"
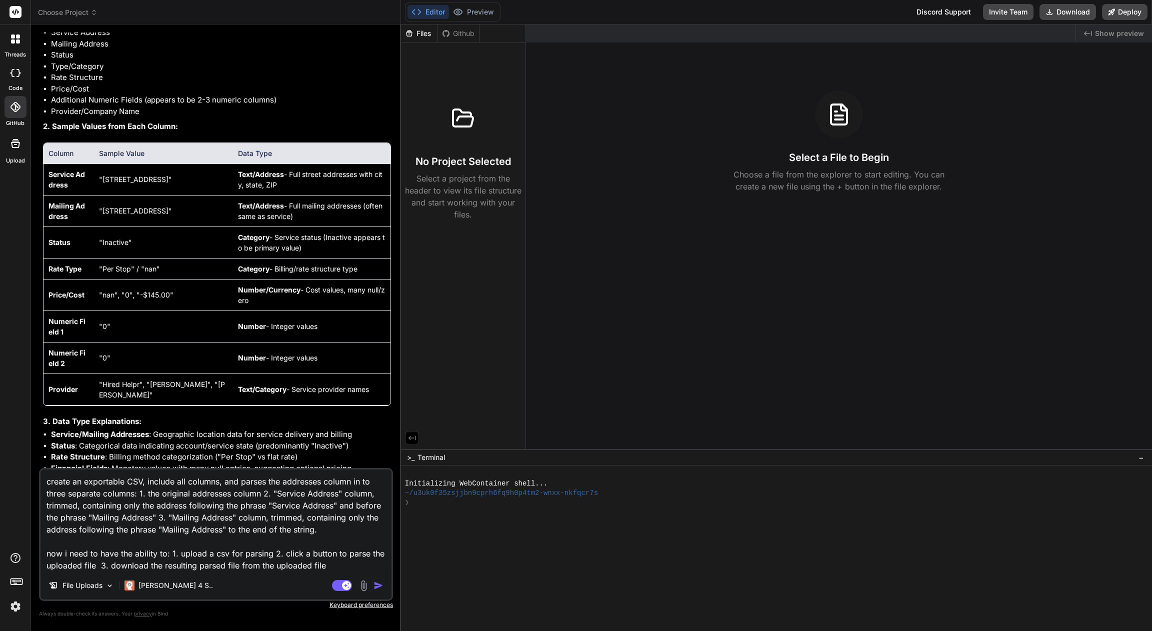
click at [54, 552] on textarea "create an exportable CSV, include all columns, and parses the addresses column …" at bounding box center [215, 520] width 351 height 102
type textarea "x"
type textarea "create an exportable CSV, include all columns, and parses the addresses column …"
type textarea "x"
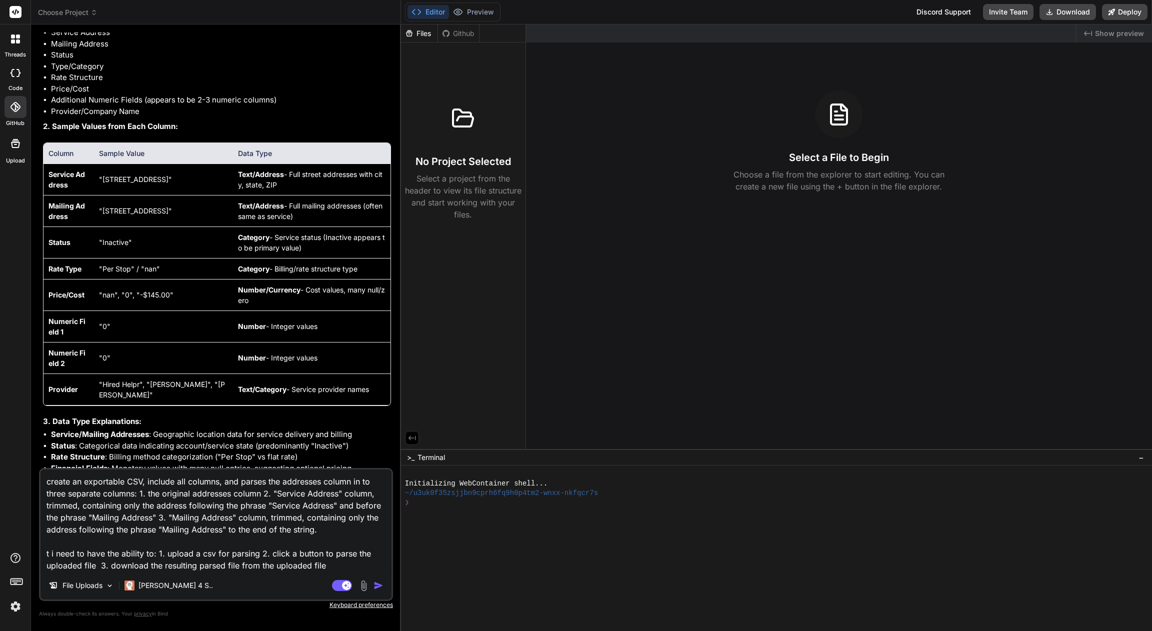
type textarea "create an exportable CSV, include all columns, and parses the addresses column …"
type textarea "x"
type textarea "create an exportable CSV, include all columns, and parses the addresses column …"
type textarea "x"
type textarea "create an exportable CSV, include all columns, and parses the addresses column …"
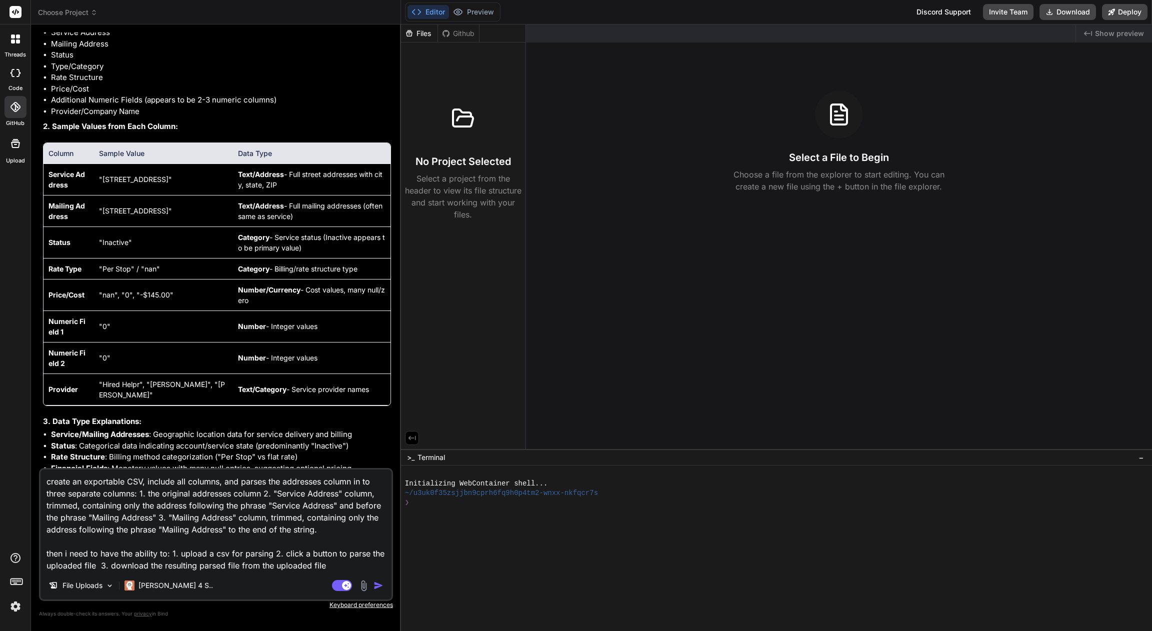
click at [376, 586] on img "button" at bounding box center [378, 585] width 10 height 10
type textarea "x"
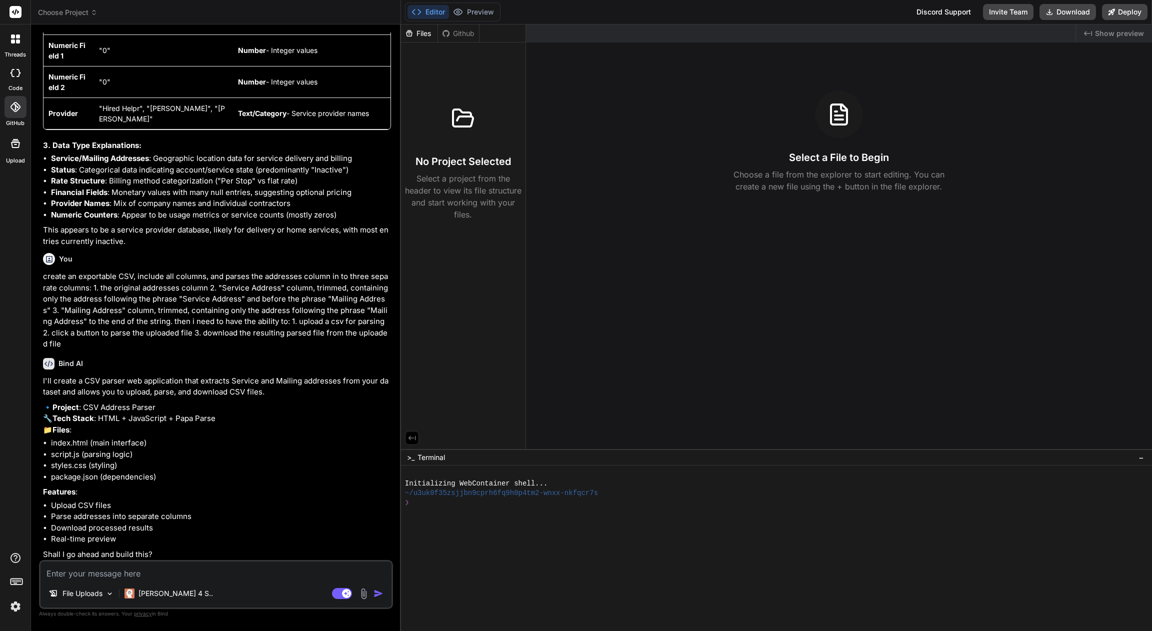
scroll to position [629, 0]
click at [227, 572] on textarea at bounding box center [215, 570] width 351 height 18
type textarea "x"
type textarea "y"
type textarea "x"
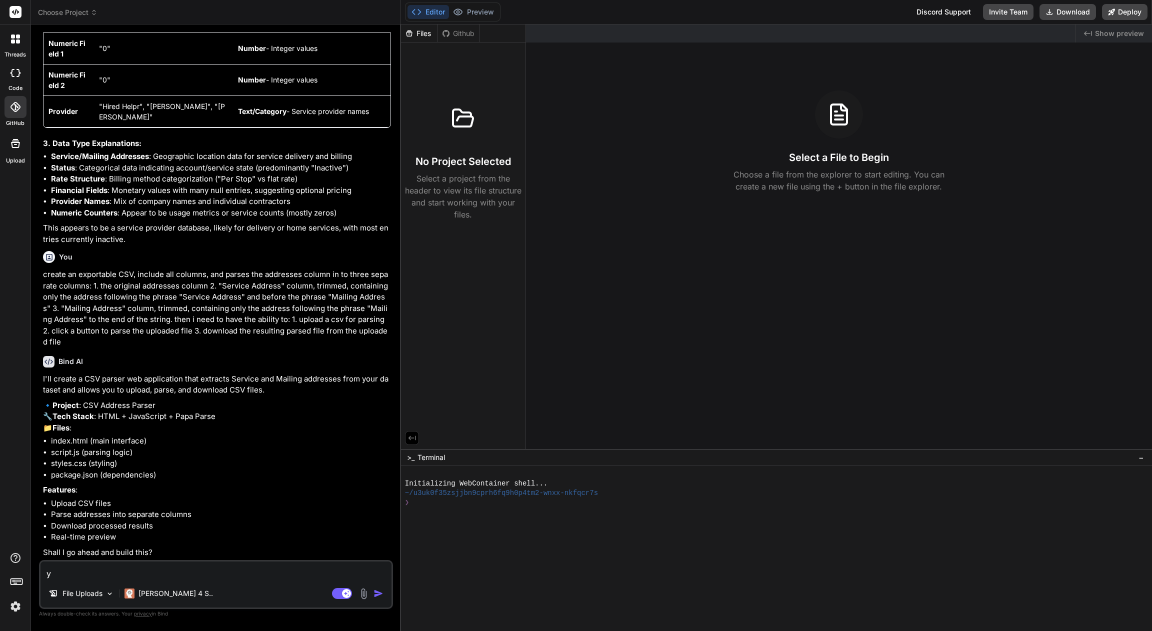
type textarea "ye"
type textarea "x"
type textarea "yes"
type textarea "x"
type textarea "yes,"
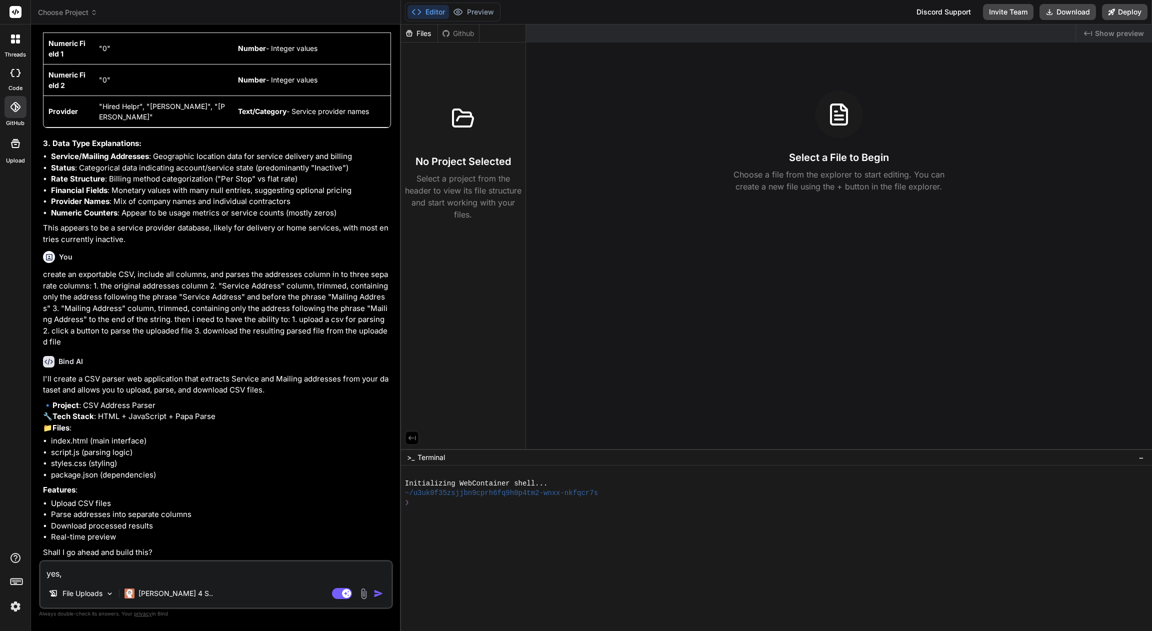
type textarea "x"
type textarea "yes,"
type textarea "x"
type textarea "yes, a"
type textarea "x"
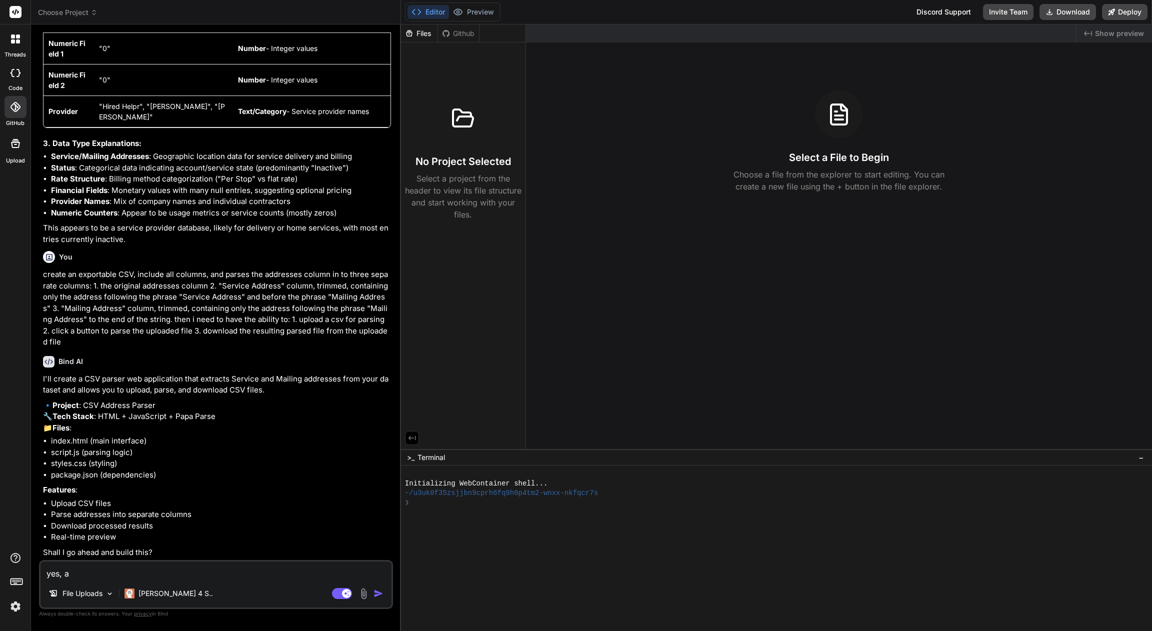
type textarea "yes, an"
type textarea "x"
type textarea "yes, and"
type textarea "x"
type textarea "yes, and"
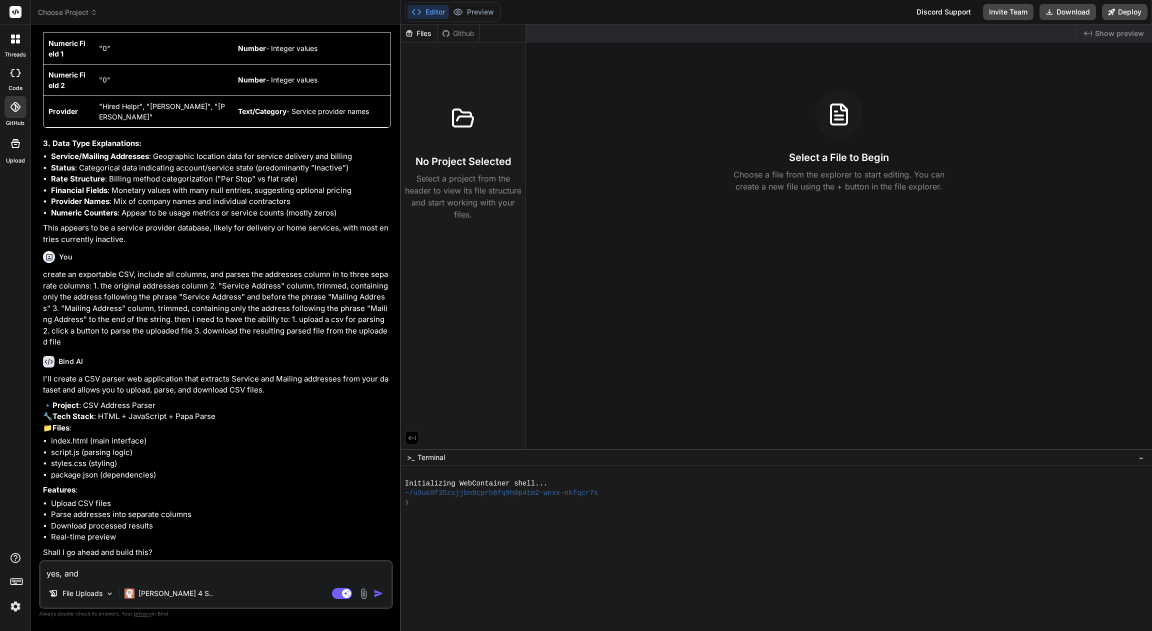
type textarea "x"
type textarea "yes, and p"
type textarea "x"
type textarea "yes, and pr"
type textarea "x"
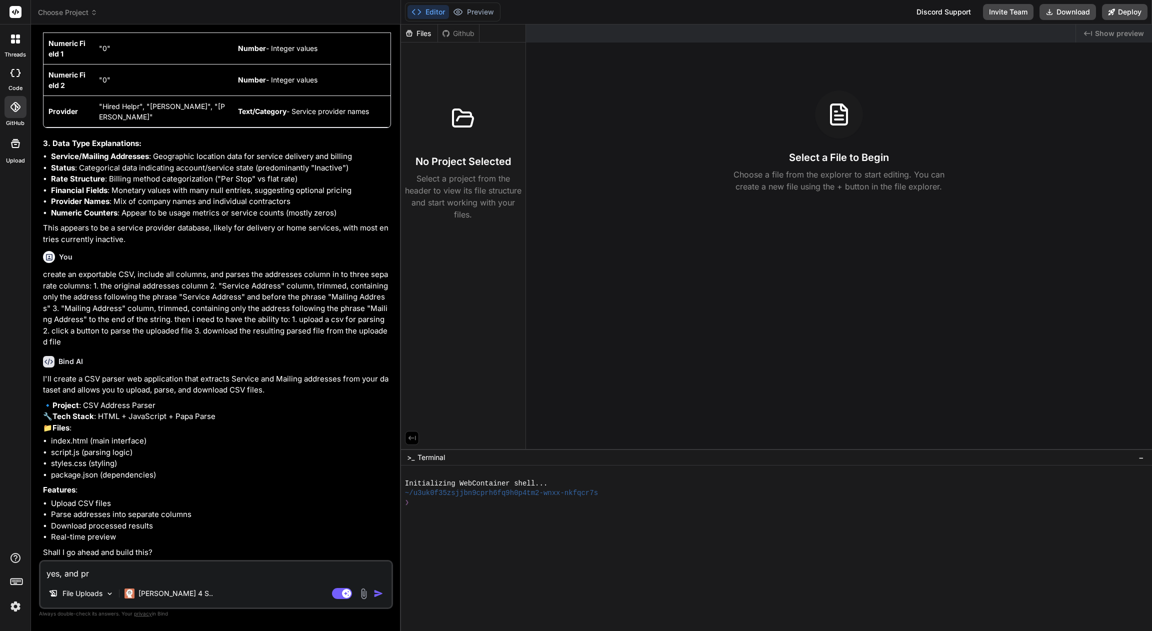
type textarea "yes, and pre"
type textarea "x"
type textarea "yes, and prev"
type textarea "x"
type textarea "yes, and previ"
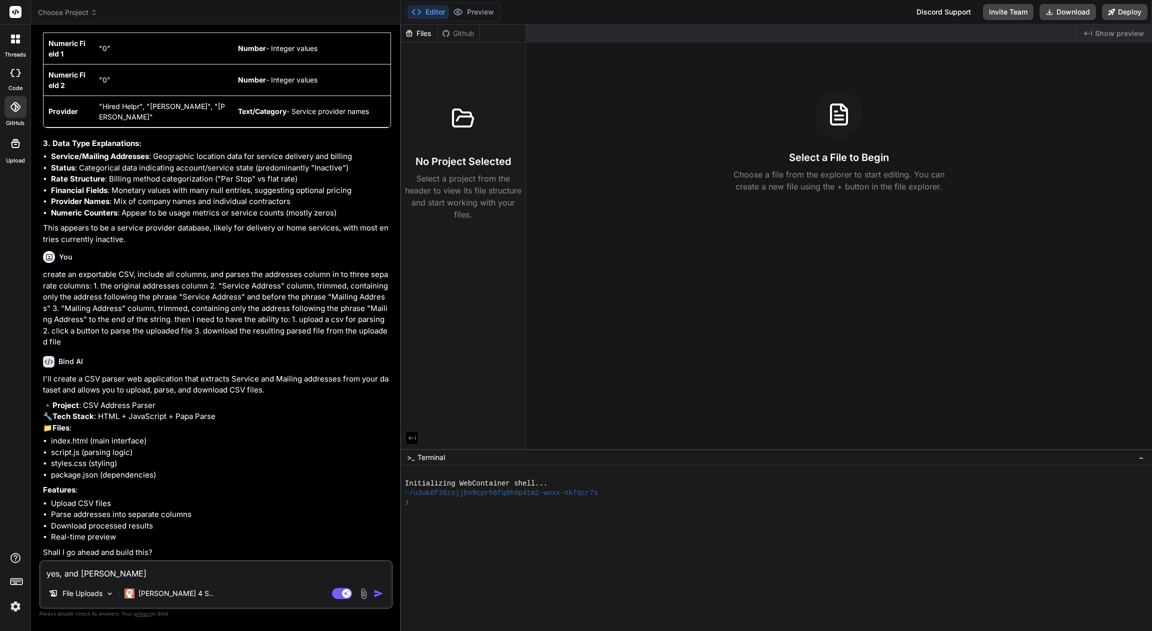
type textarea "x"
type textarea "yes, and previe"
type textarea "x"
type textarea "yes, and preview"
type textarea "x"
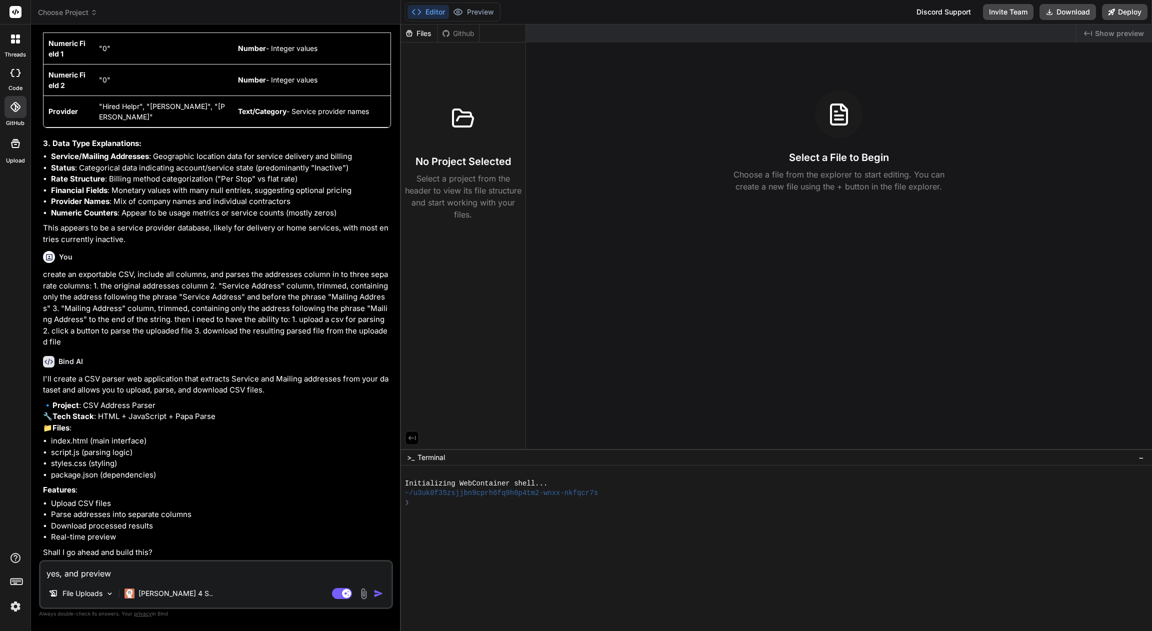
type textarea "yes, and previe"
type textarea "x"
type textarea "yes, and previ"
type textarea "x"
type textarea "yes, and prev"
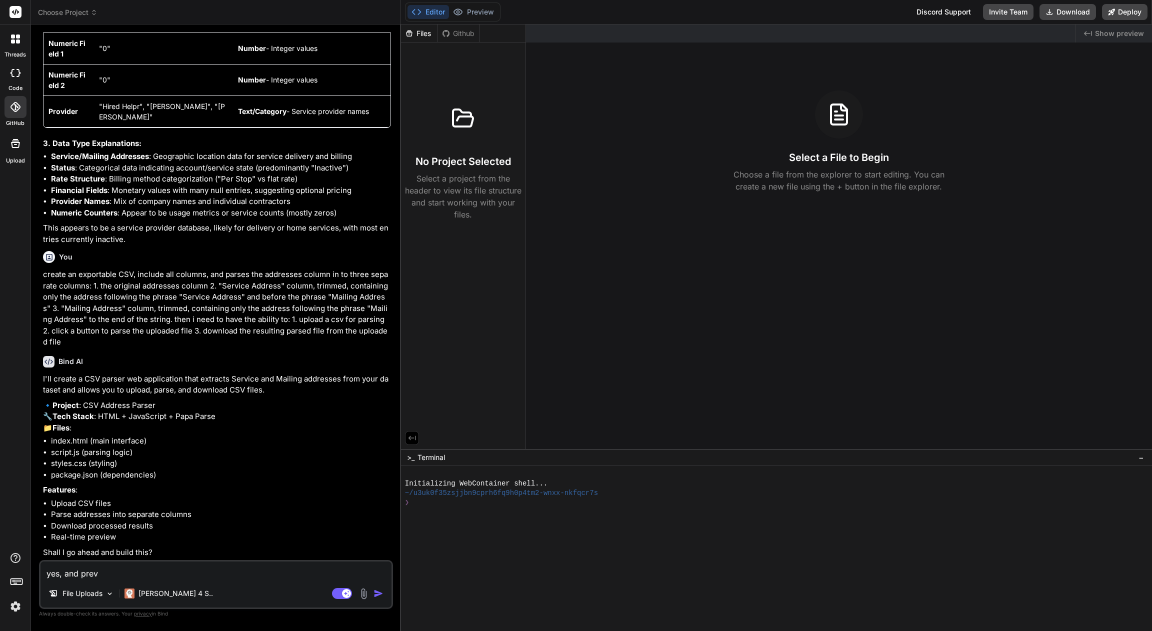
type textarea "x"
type textarea "yes, and pre"
type textarea "x"
type textarea "yes, and pr"
type textarea "x"
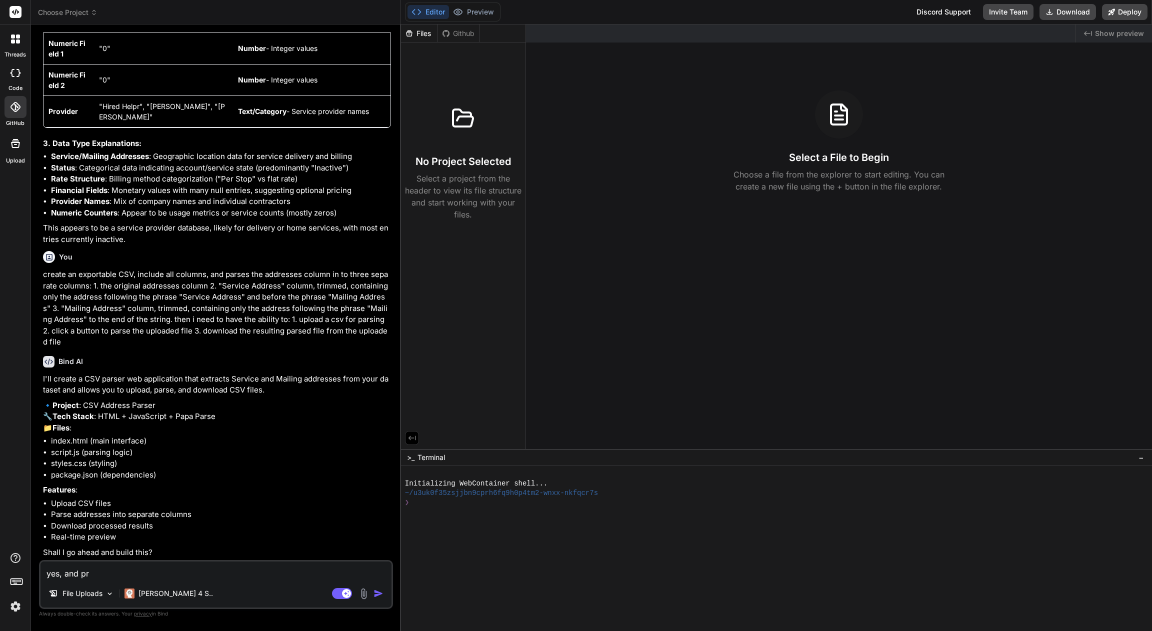
type textarea "yes, and p"
type textarea "x"
type textarea "yes, and"
type textarea "x"
type textarea "yes, and"
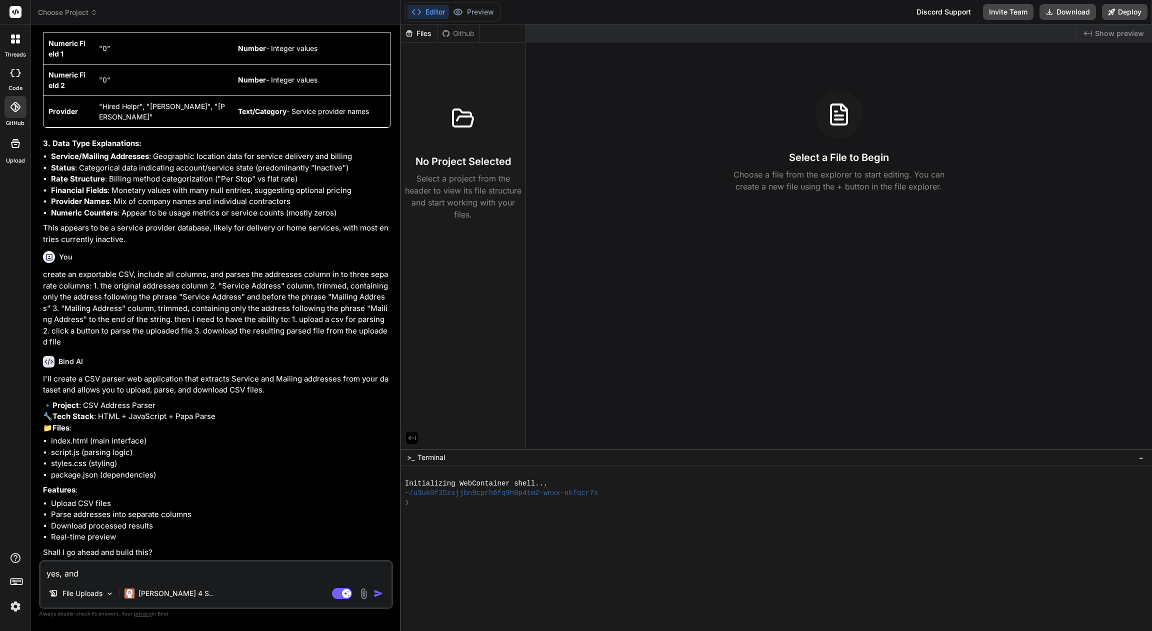
type textarea "x"
type textarea "yes, an"
type textarea "x"
type textarea "yes, a"
type textarea "x"
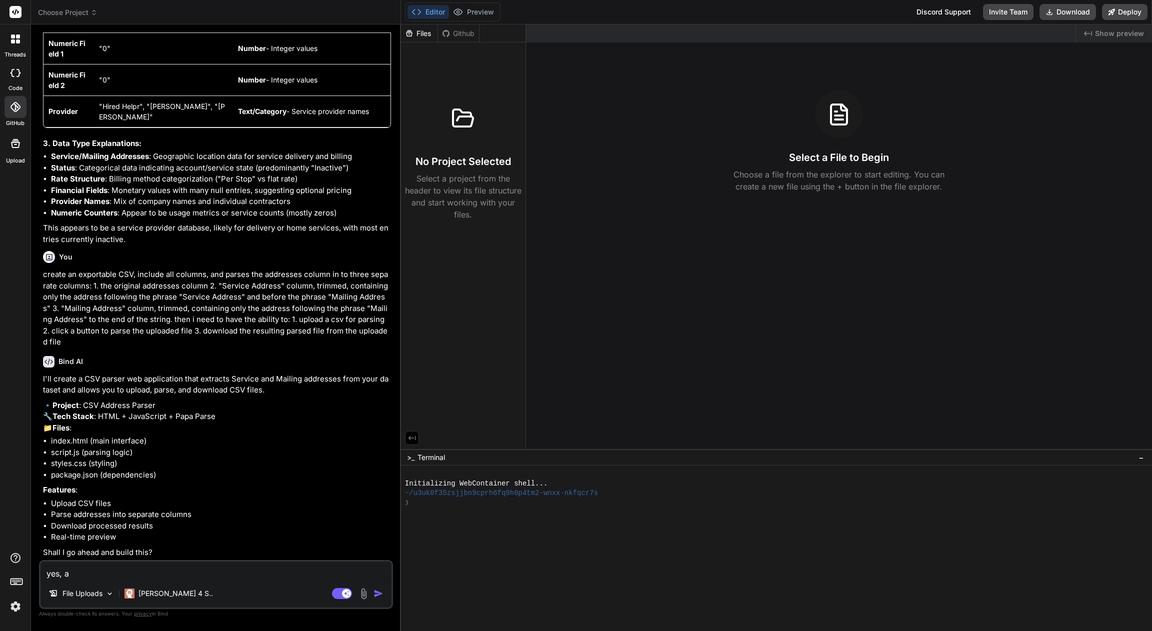
type textarea "yes,"
type textarea "x"
type textarea "yes,"
type textarea "x"
type textarea "yes"
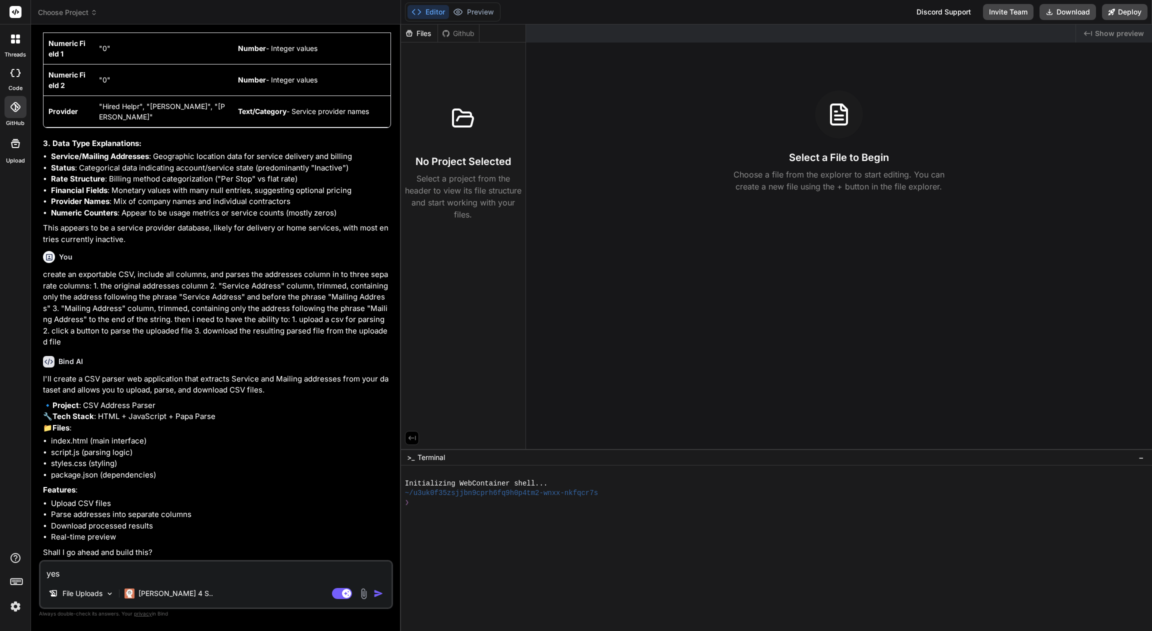
type textarea "x"
type textarea "yes"
type textarea "x"
type textarea "yes o"
type textarea "x"
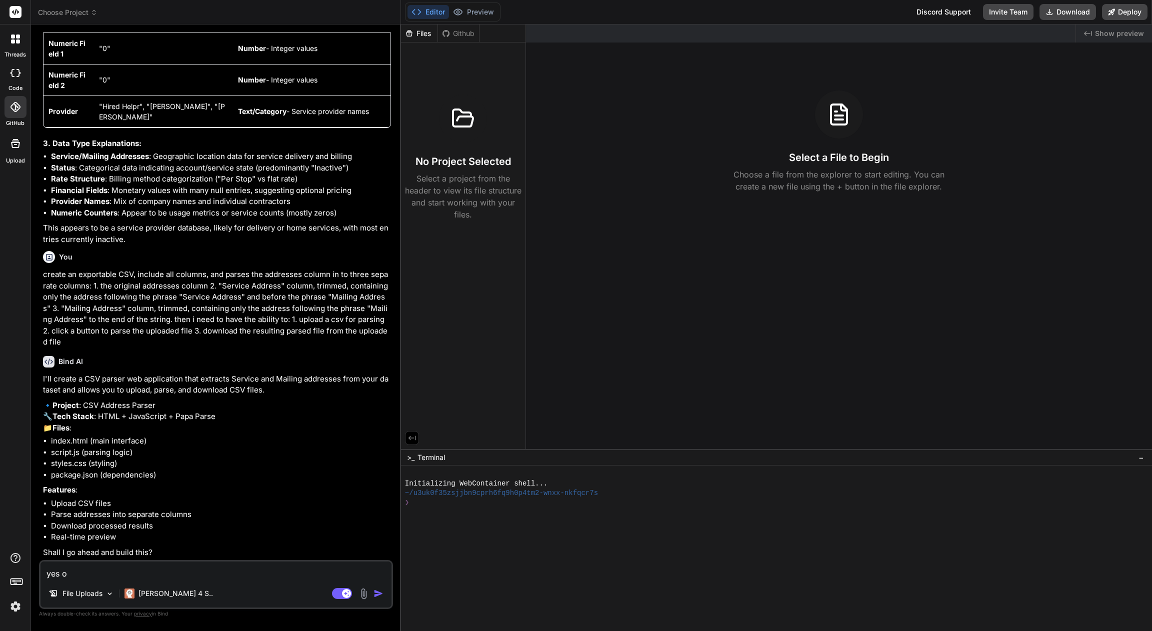
type textarea "yes ok"
type textarea "x"
type textarea "yes o"
type textarea "x"
type textarea "yes"
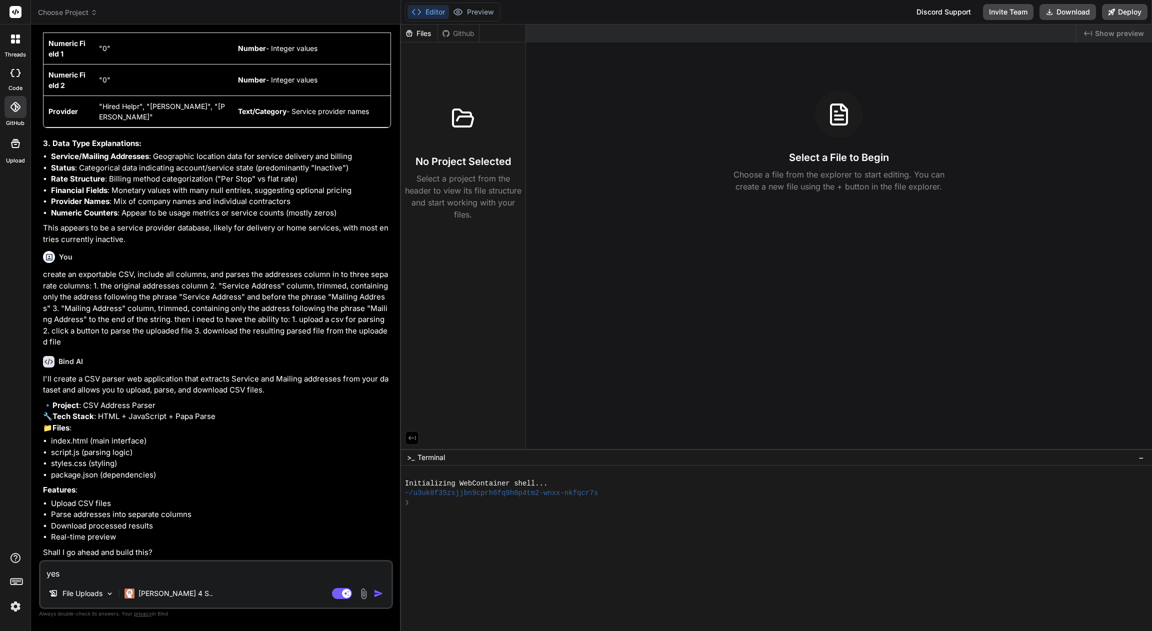
type textarea "x"
type textarea "yes p"
type textarea "x"
type textarea "yes pk"
type textarea "x"
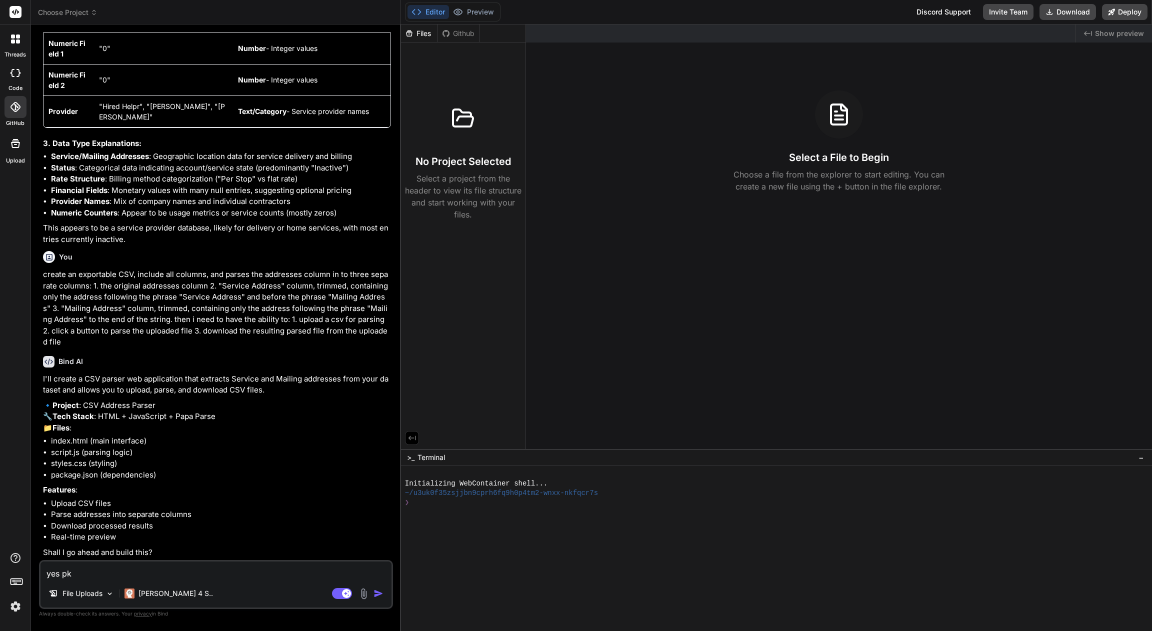
type textarea "yes pke"
type textarea "x"
type textarea "yes pk"
type textarea "x"
type textarea "yes p"
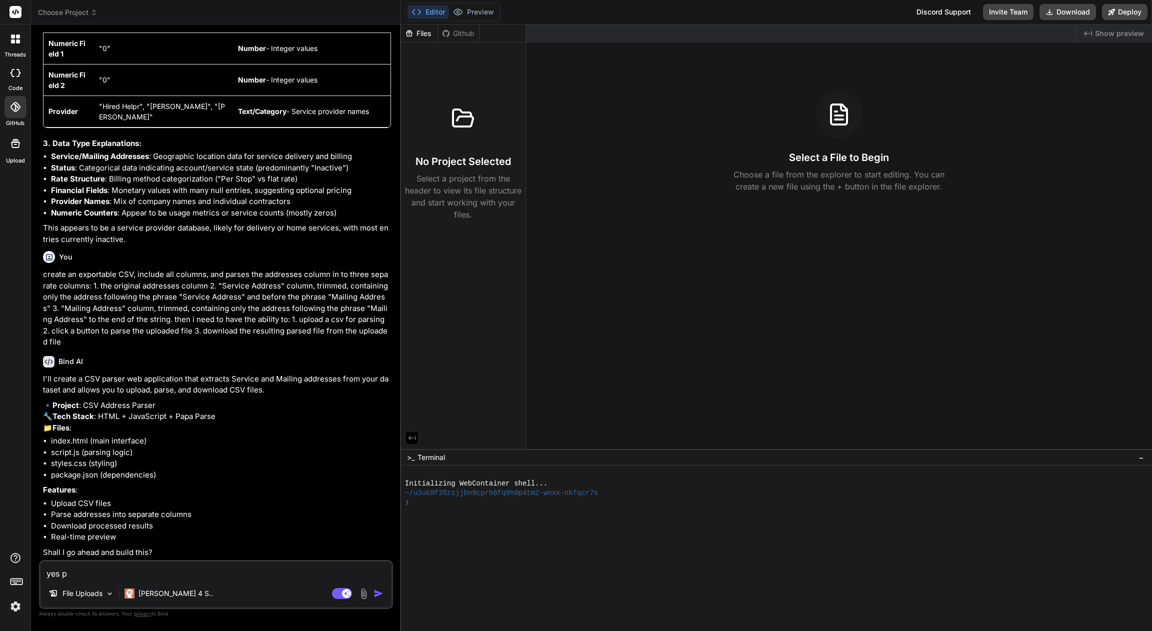
type textarea "x"
type textarea "yes pl"
type textarea "x"
type textarea "yes ple"
type textarea "x"
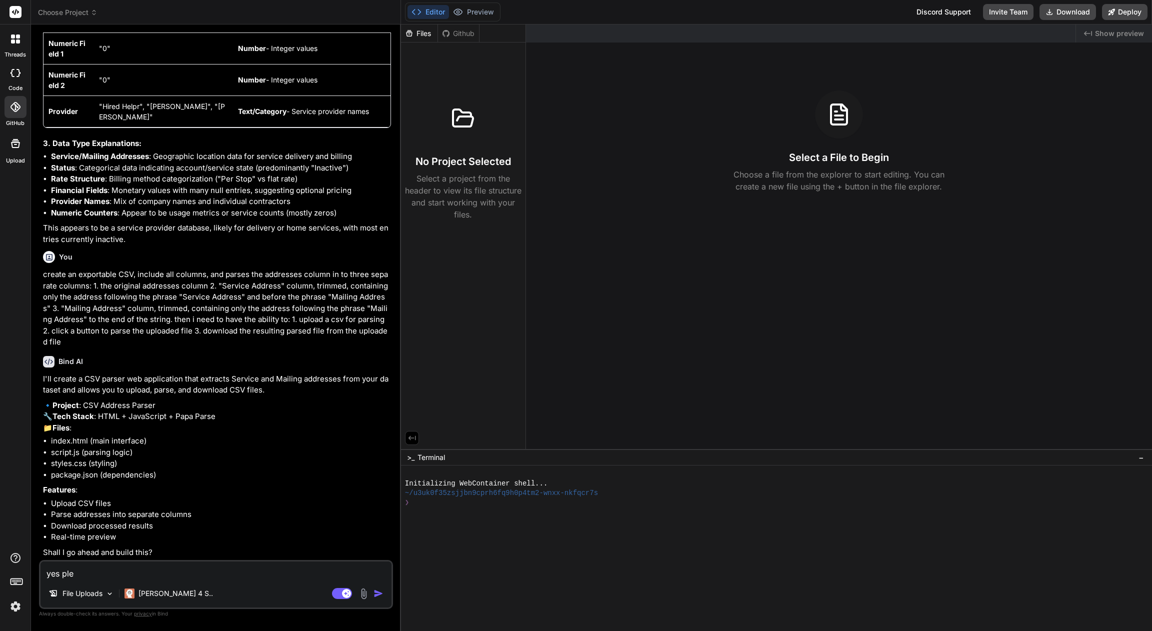
type textarea "yes plea"
type textarea "x"
type textarea "yes pleas"
type textarea "x"
type textarea "yes please"
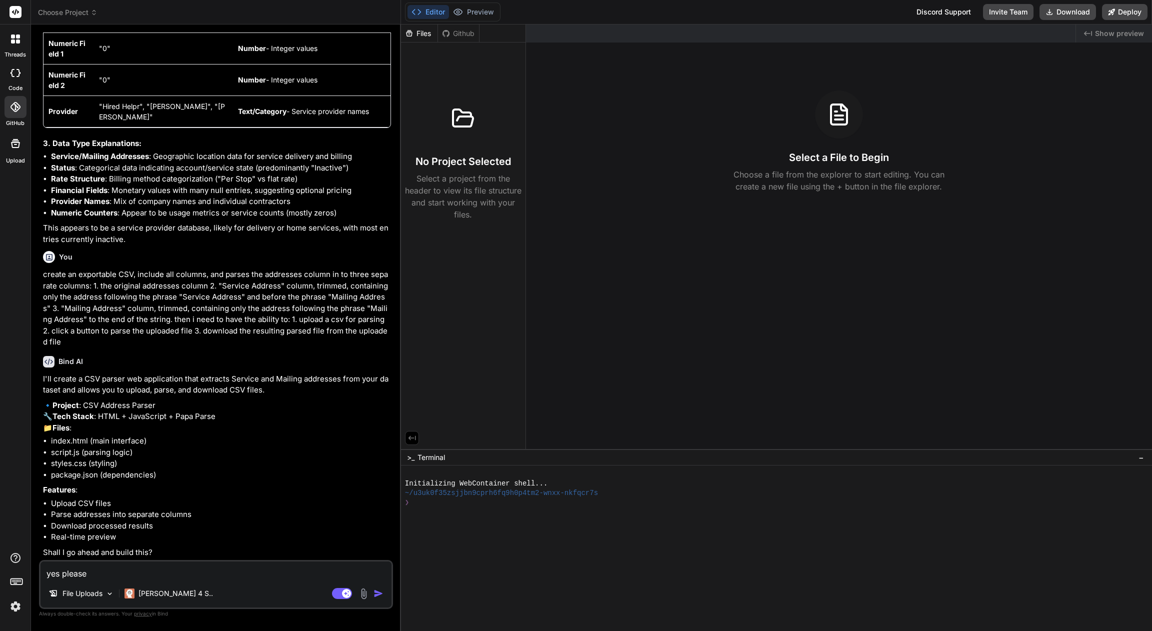
type textarea "x"
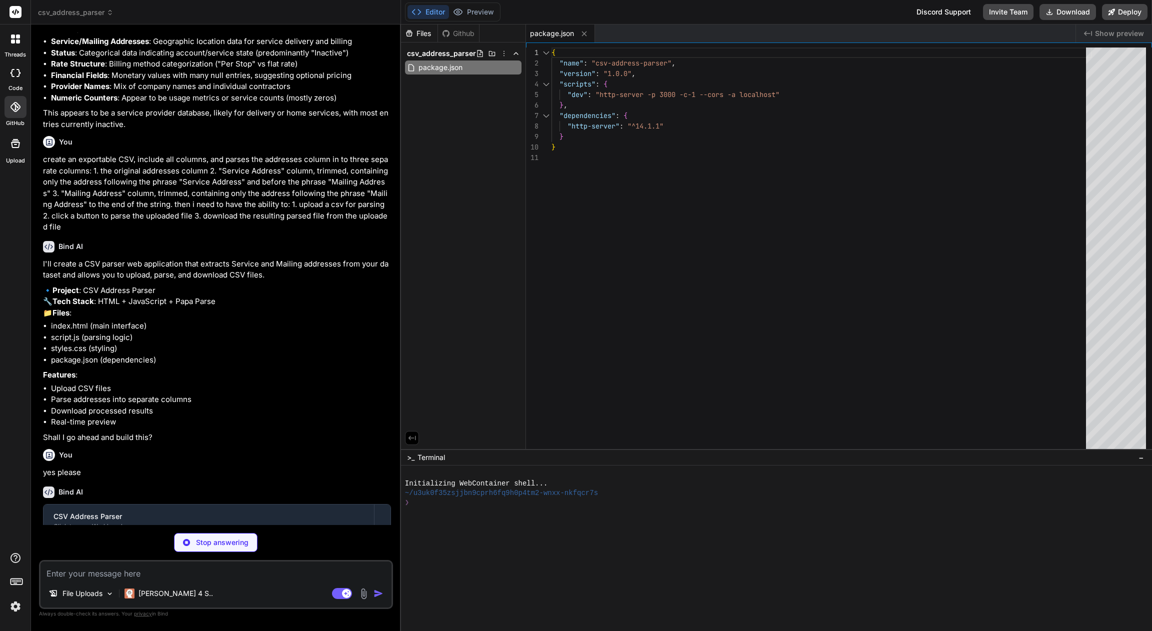
scroll to position [802, 0]
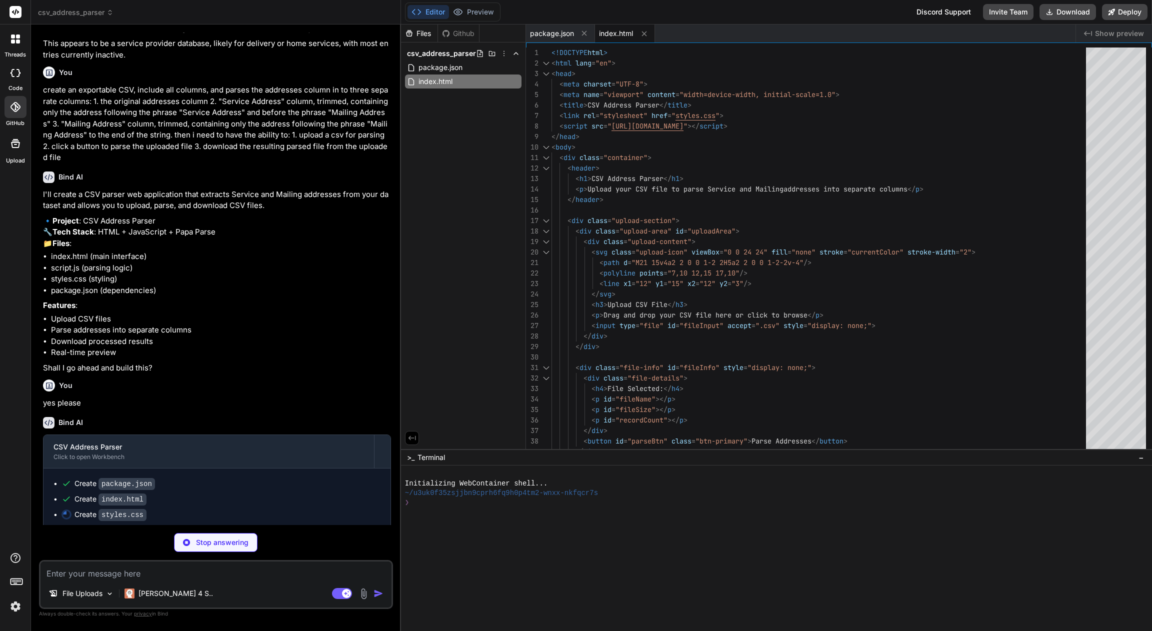
type textarea "x"
type textarea ".table-container { overflow-x: auto; } }"
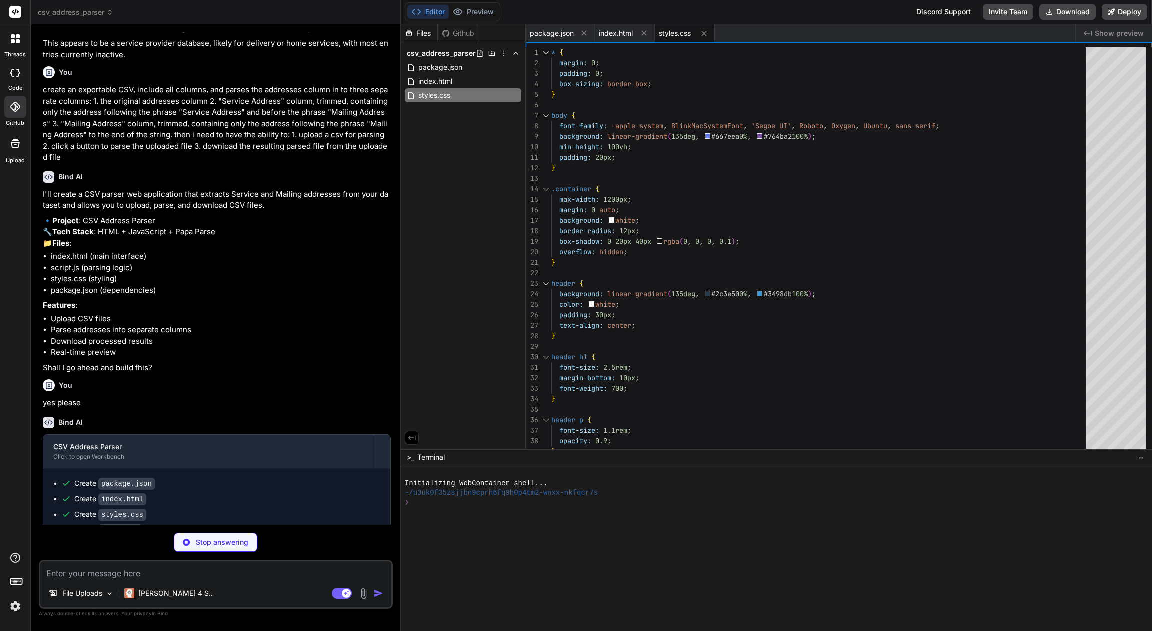
type textarea "x"
type textarea "document.getElementById('uploadArea').classList.remove('dragover'); } } // Init…"
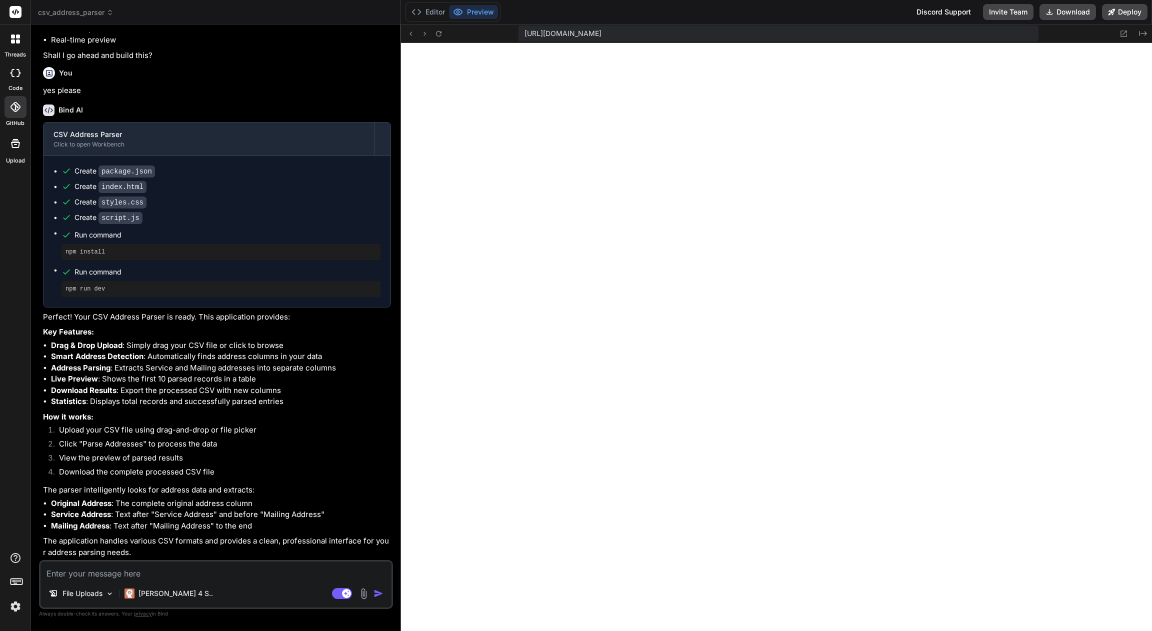
scroll to position [389, 0]
type textarea "x"
